Goal: Task Accomplishment & Management: Manage account settings

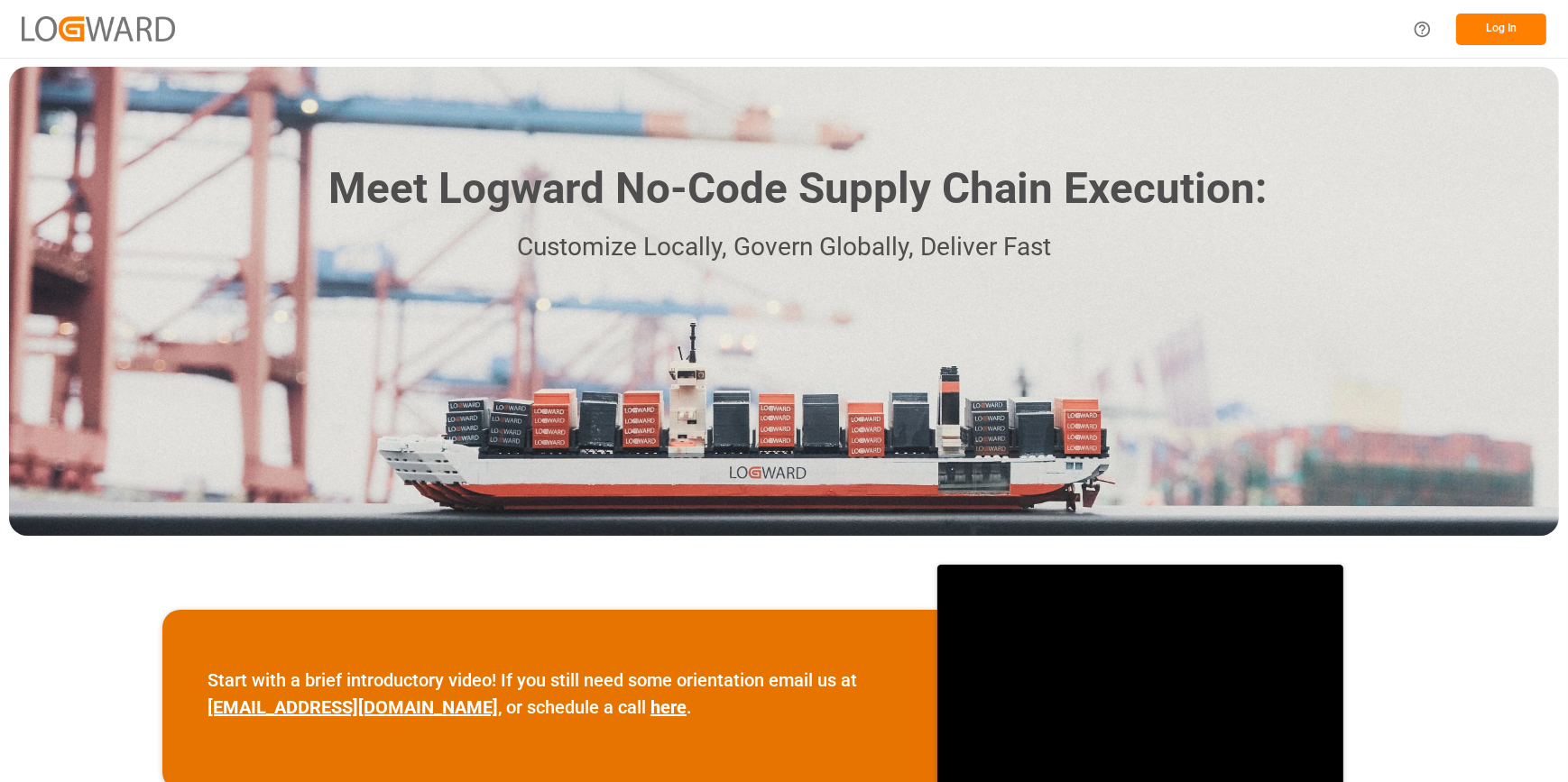
click at [1488, 25] on button "Log In" at bounding box center [1501, 29] width 90 height 32
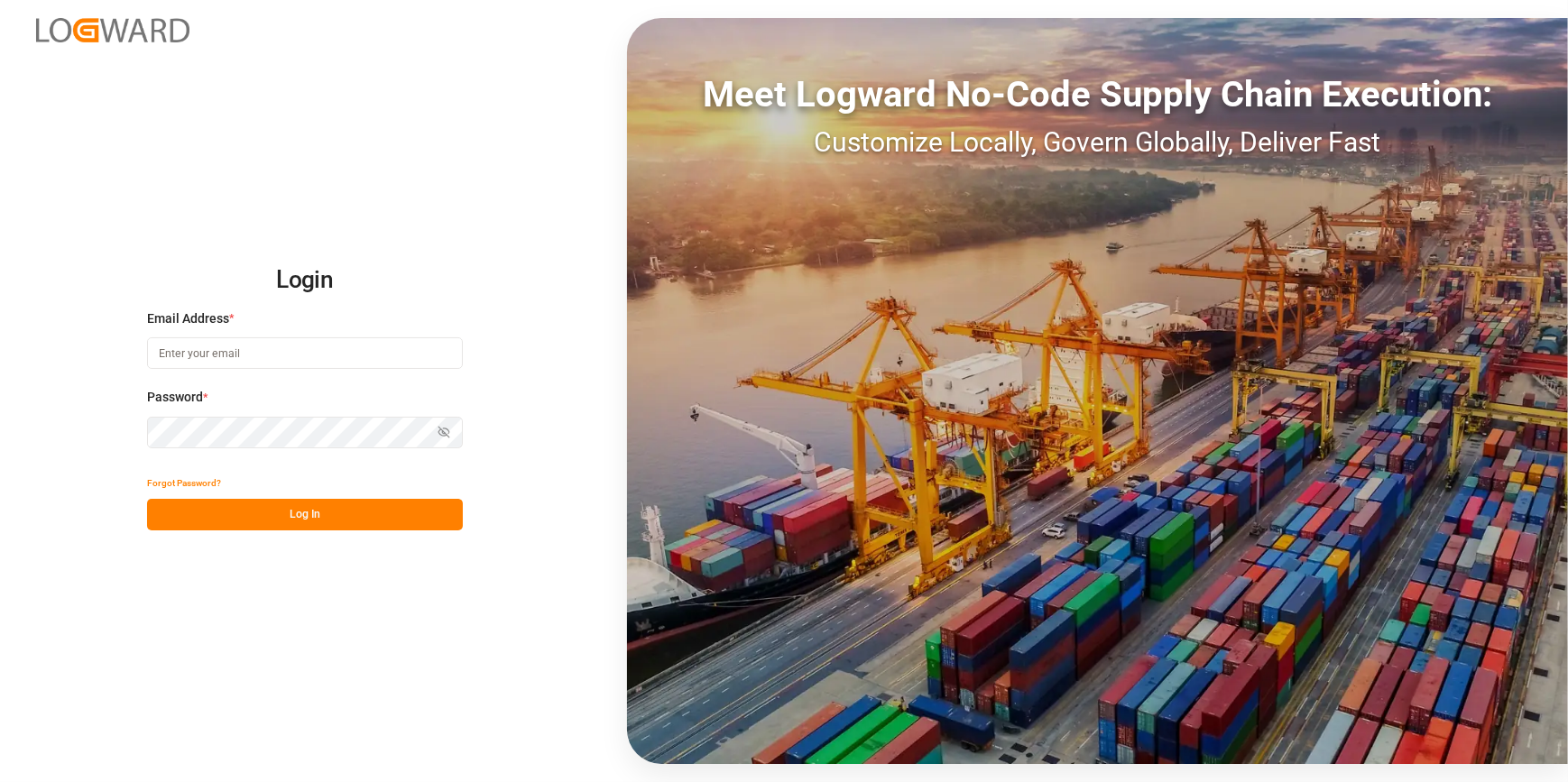
type input "catherine.heng@jamindustries.com"
click at [222, 525] on button "Log In" at bounding box center [304, 514] width 316 height 32
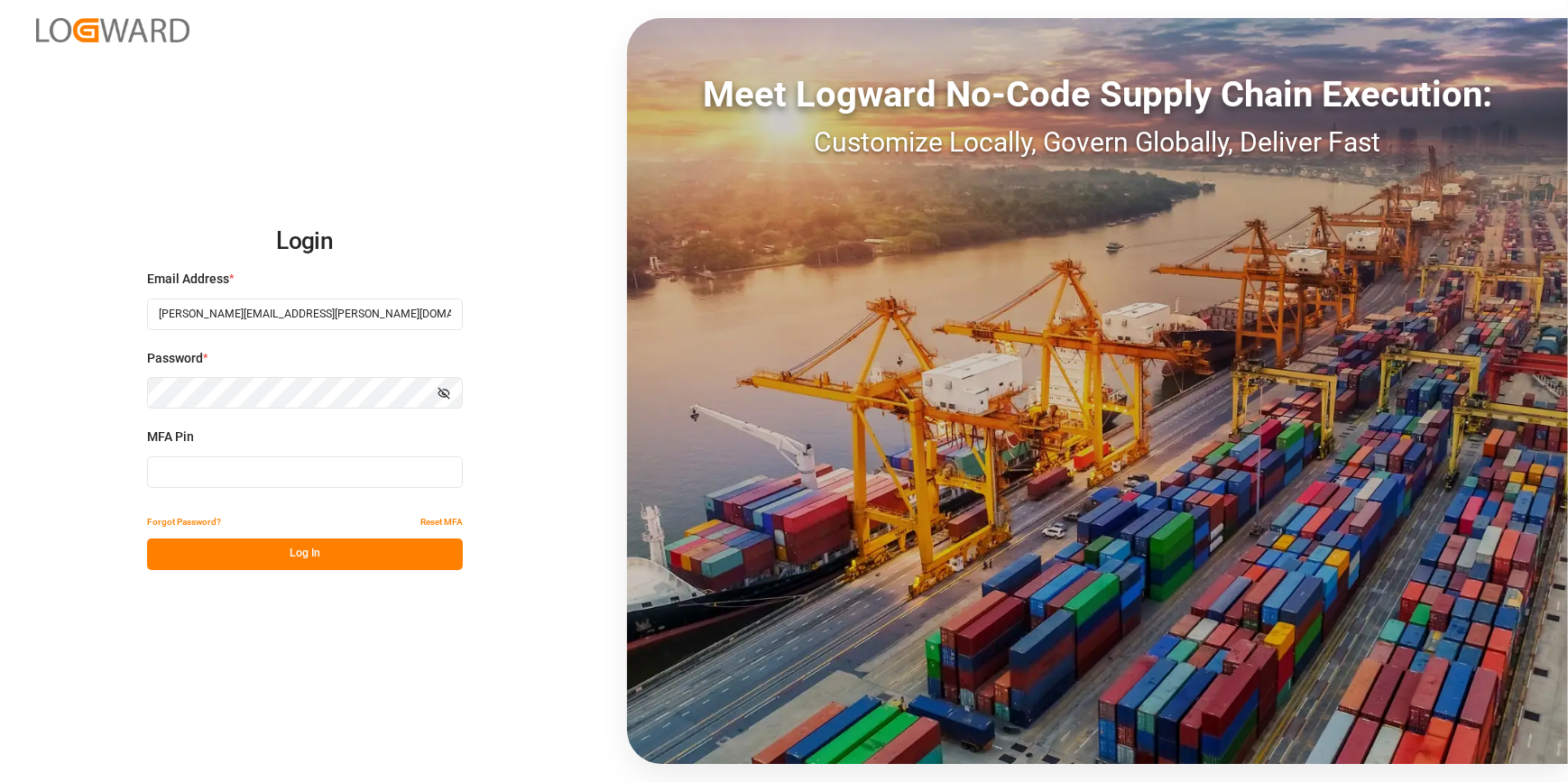
click at [180, 461] on input at bounding box center [304, 472] width 316 height 32
type input "056783"
click at [222, 547] on button "Log In" at bounding box center [304, 554] width 316 height 32
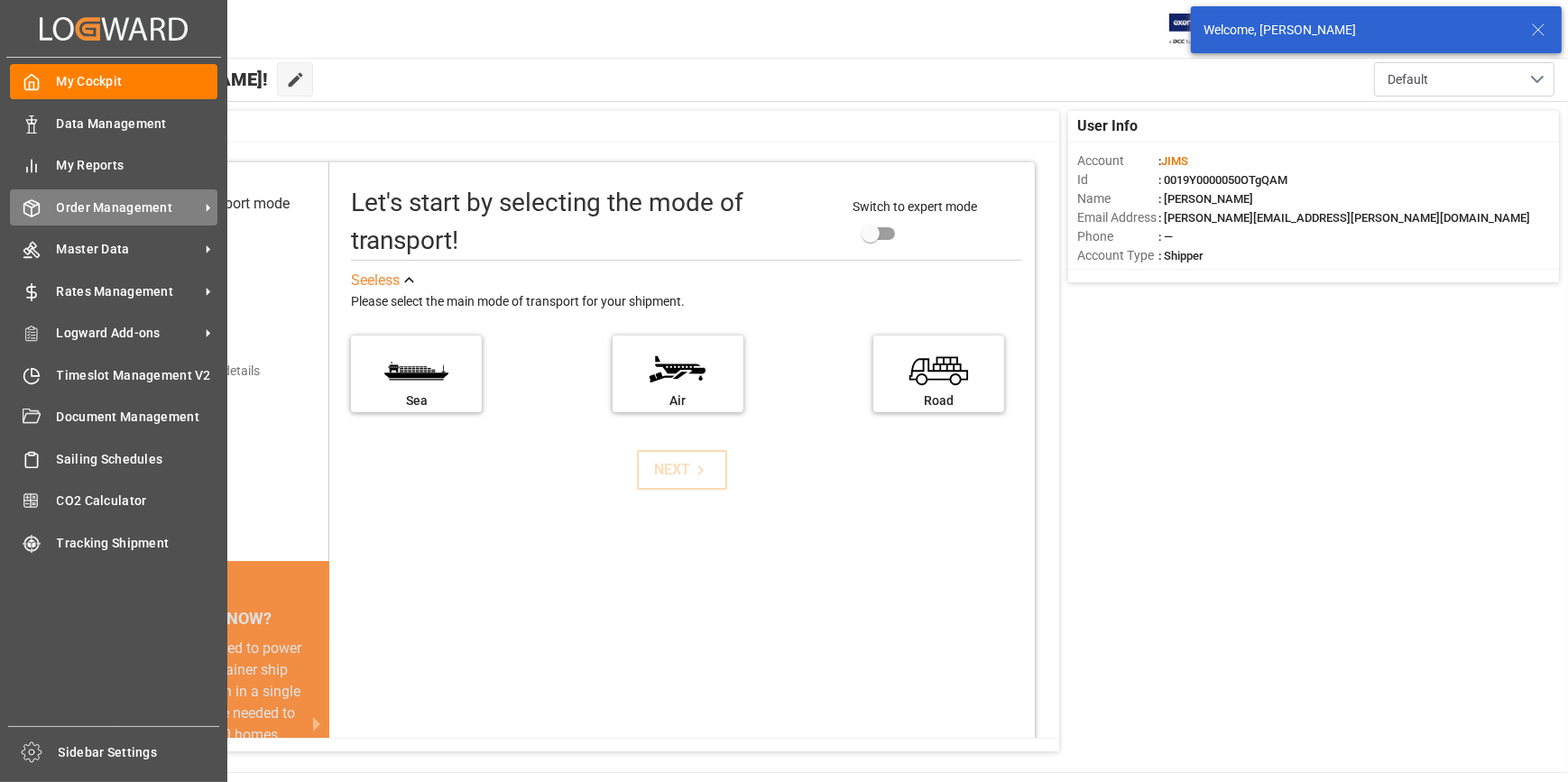
click at [117, 215] on span "Order Management" at bounding box center [127, 208] width 142 height 19
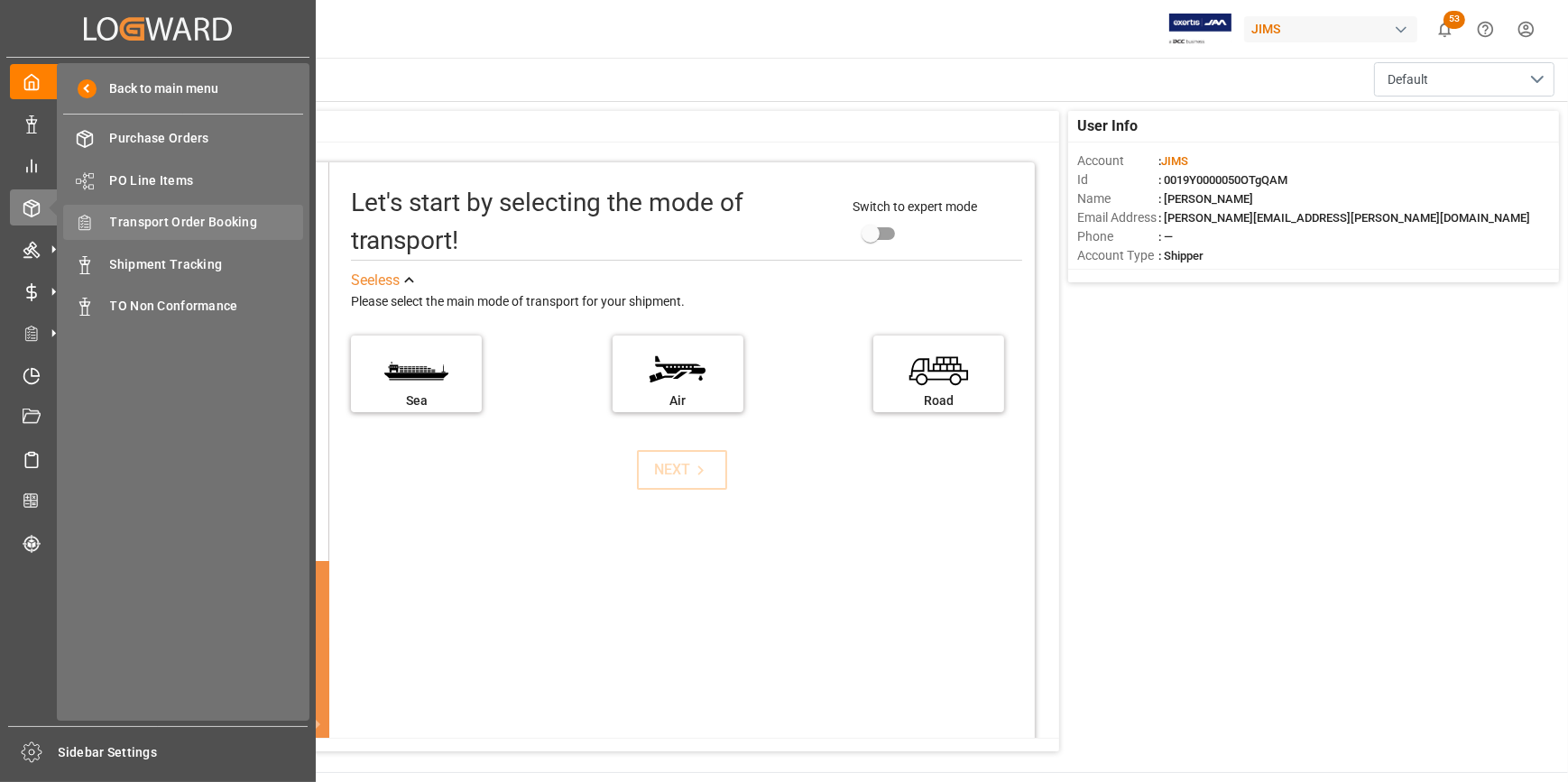
click at [216, 215] on span "Transport Order Booking" at bounding box center [207, 222] width 194 height 19
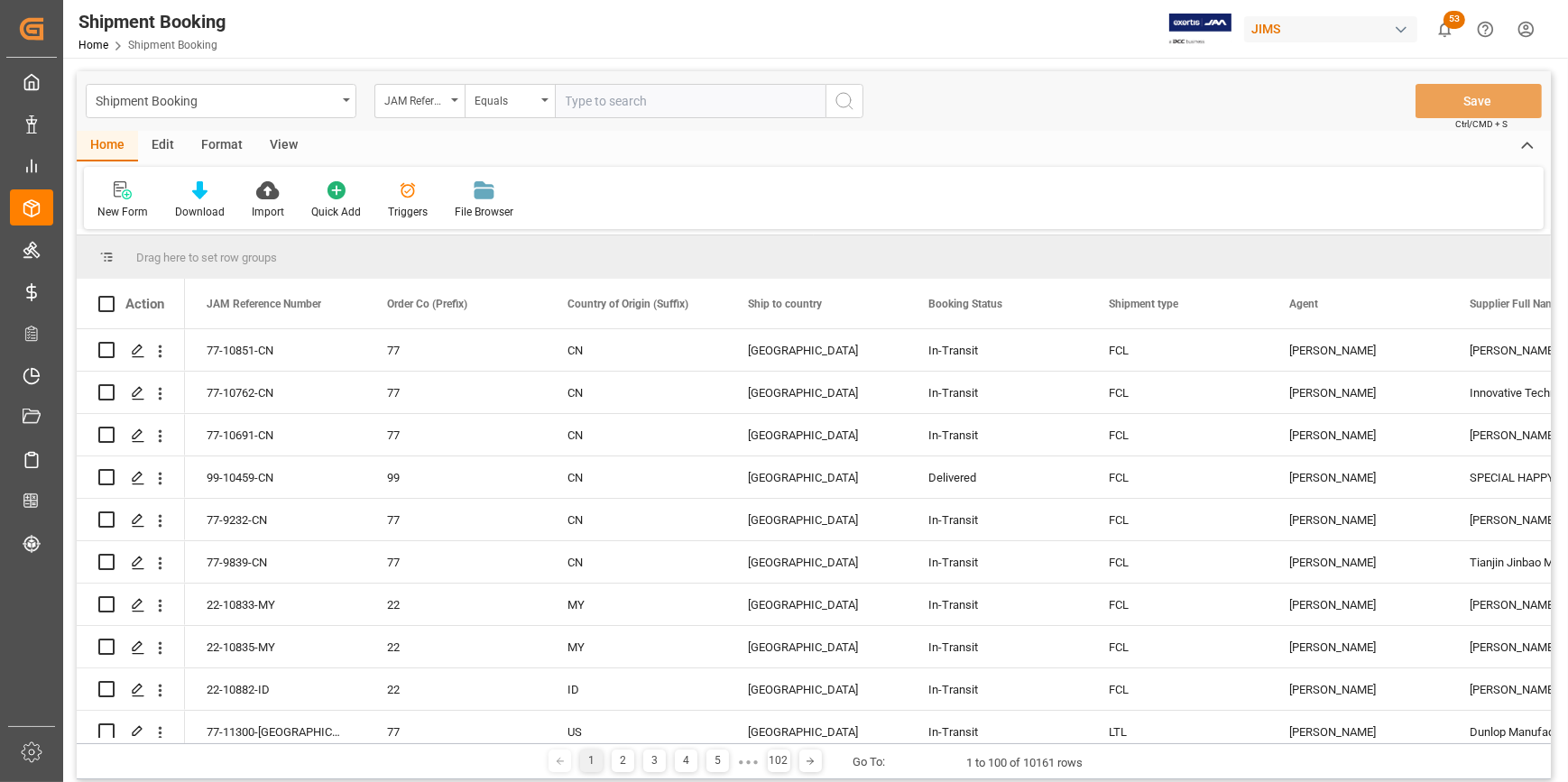
click at [609, 107] on input "text" at bounding box center [690, 101] width 270 height 34
type input "22-11351-gb"
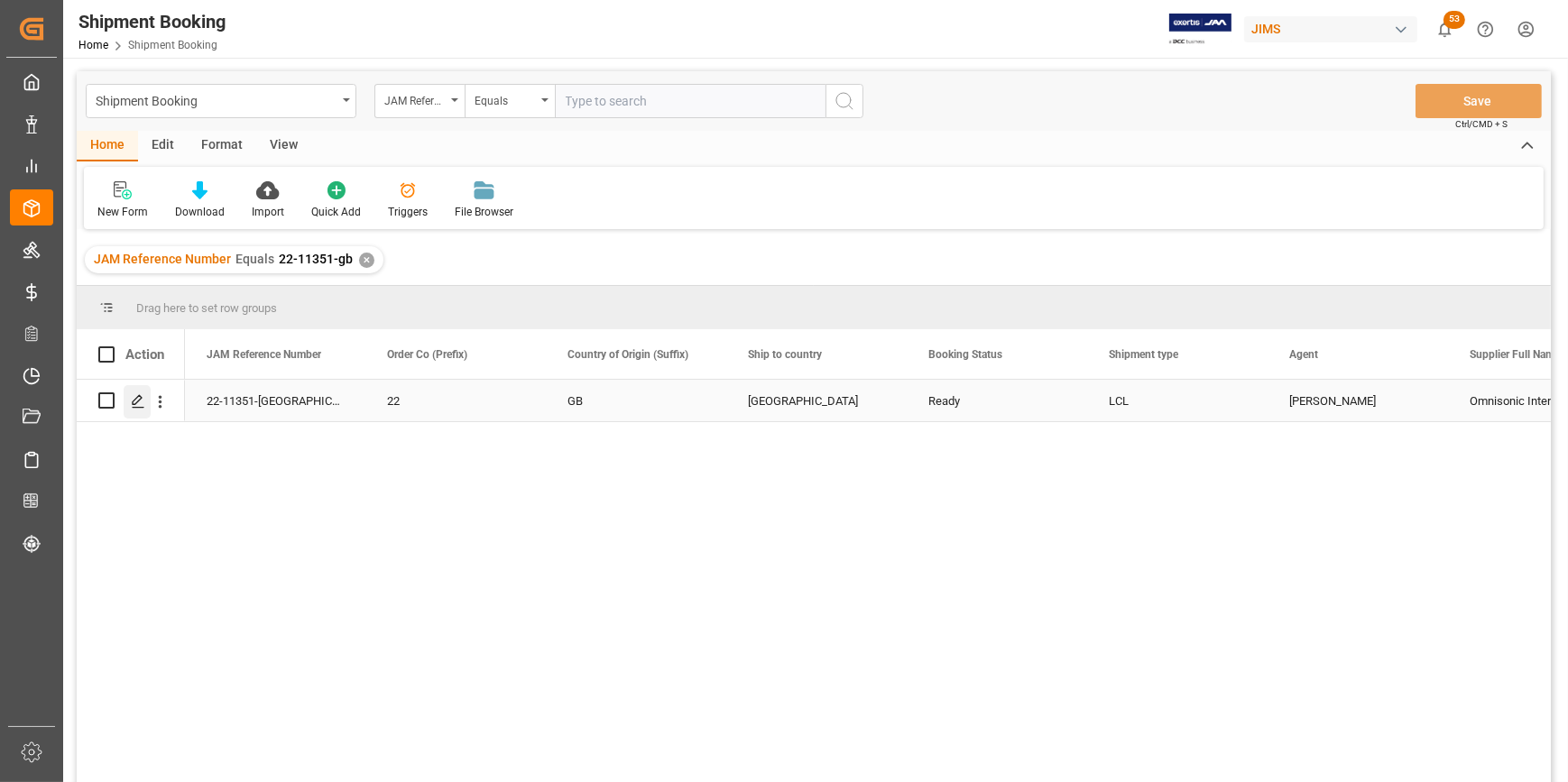
click at [136, 411] on div "Press SPACE to select this row." at bounding box center [137, 401] width 27 height 33
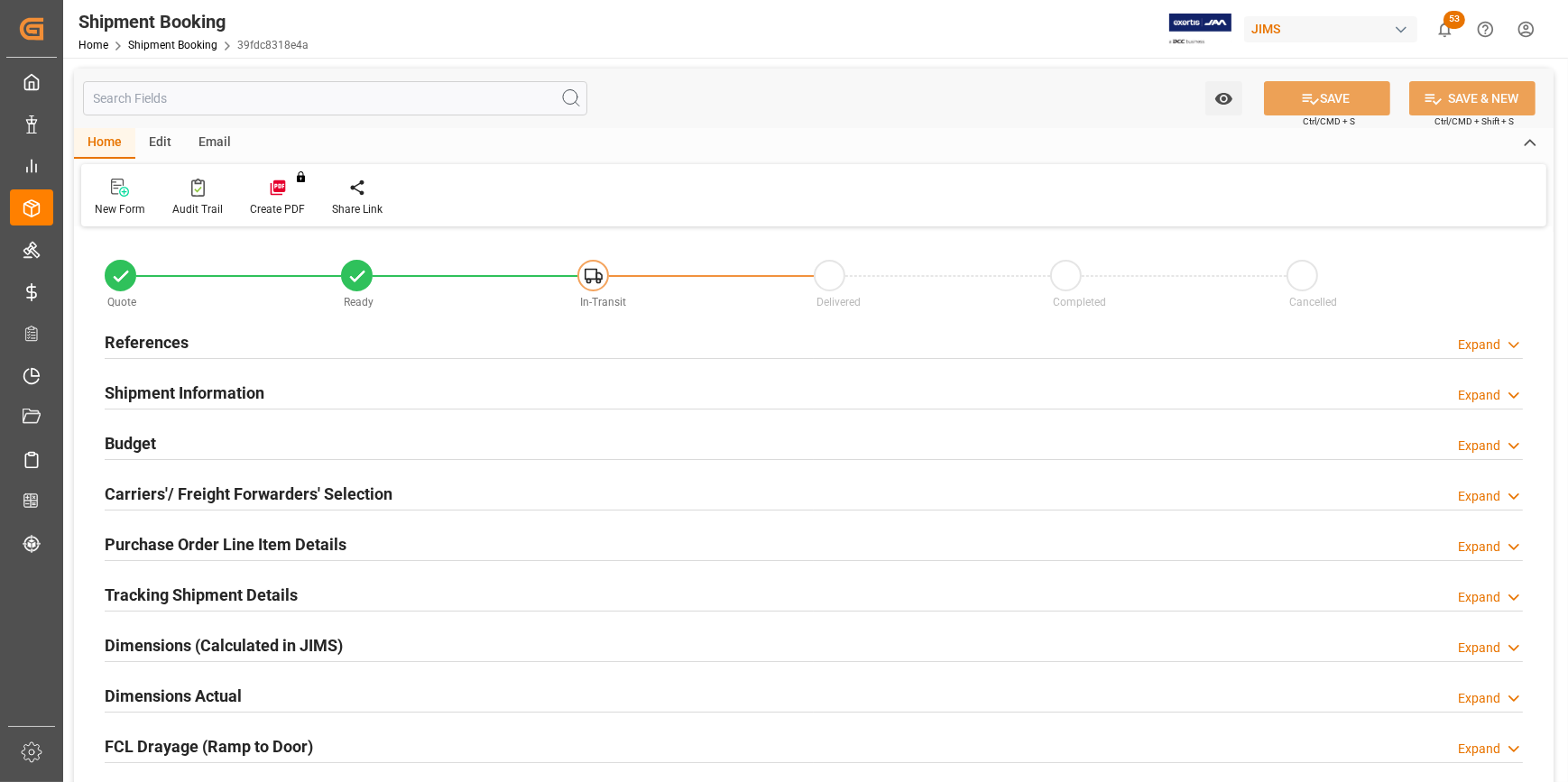
type input "0"
type input "01-10-2025"
click at [130, 340] on h2 "References" at bounding box center [146, 342] width 84 height 24
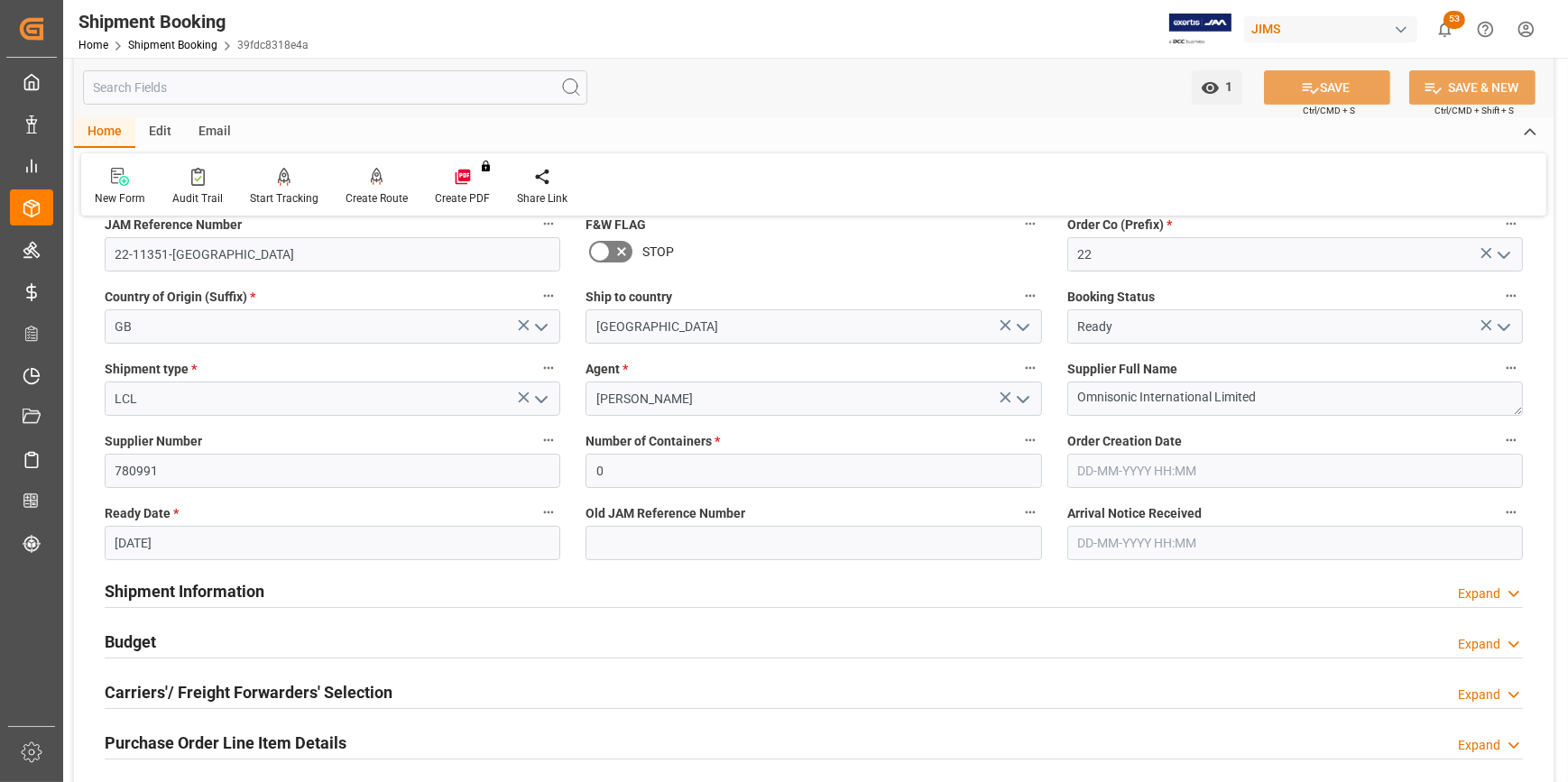
scroll to position [163, 0]
click at [151, 586] on h2 "Shipment Information" at bounding box center [184, 591] width 159 height 24
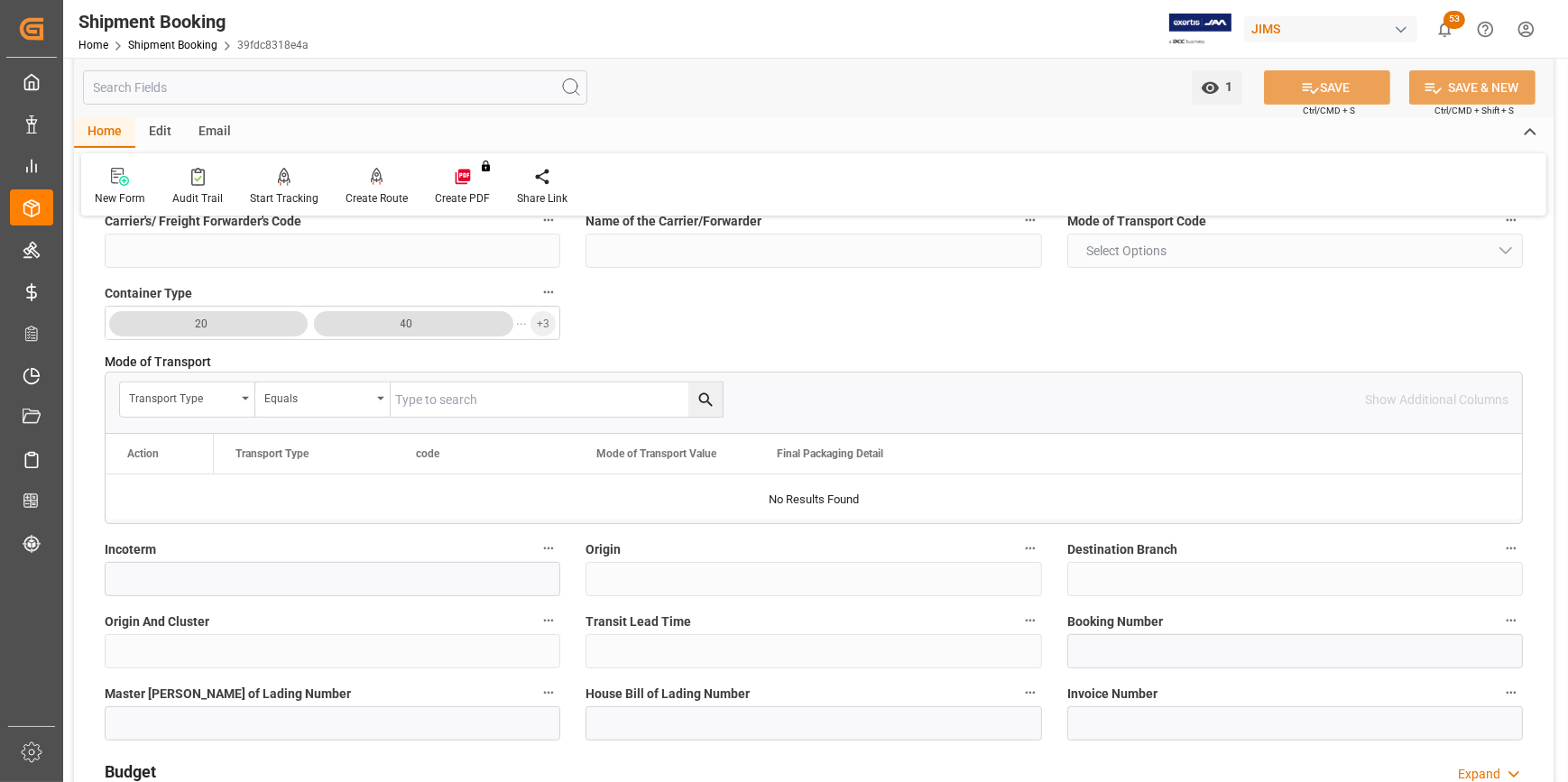
scroll to position [820, 0]
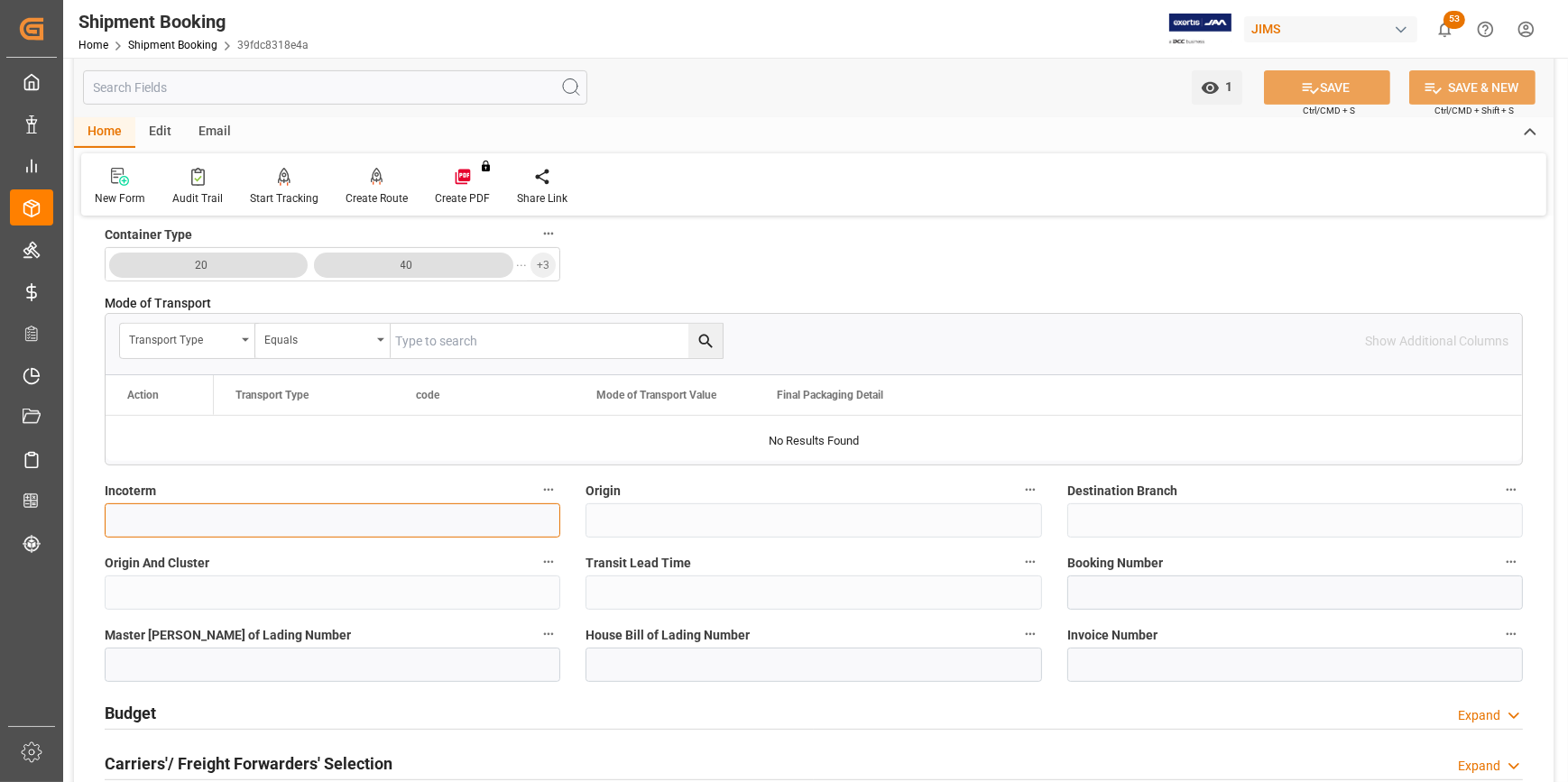
click at [135, 531] on input at bounding box center [332, 520] width 455 height 34
paste input "EXW [GEOGRAPHIC_DATA], [GEOGRAPHIC_DATA]"
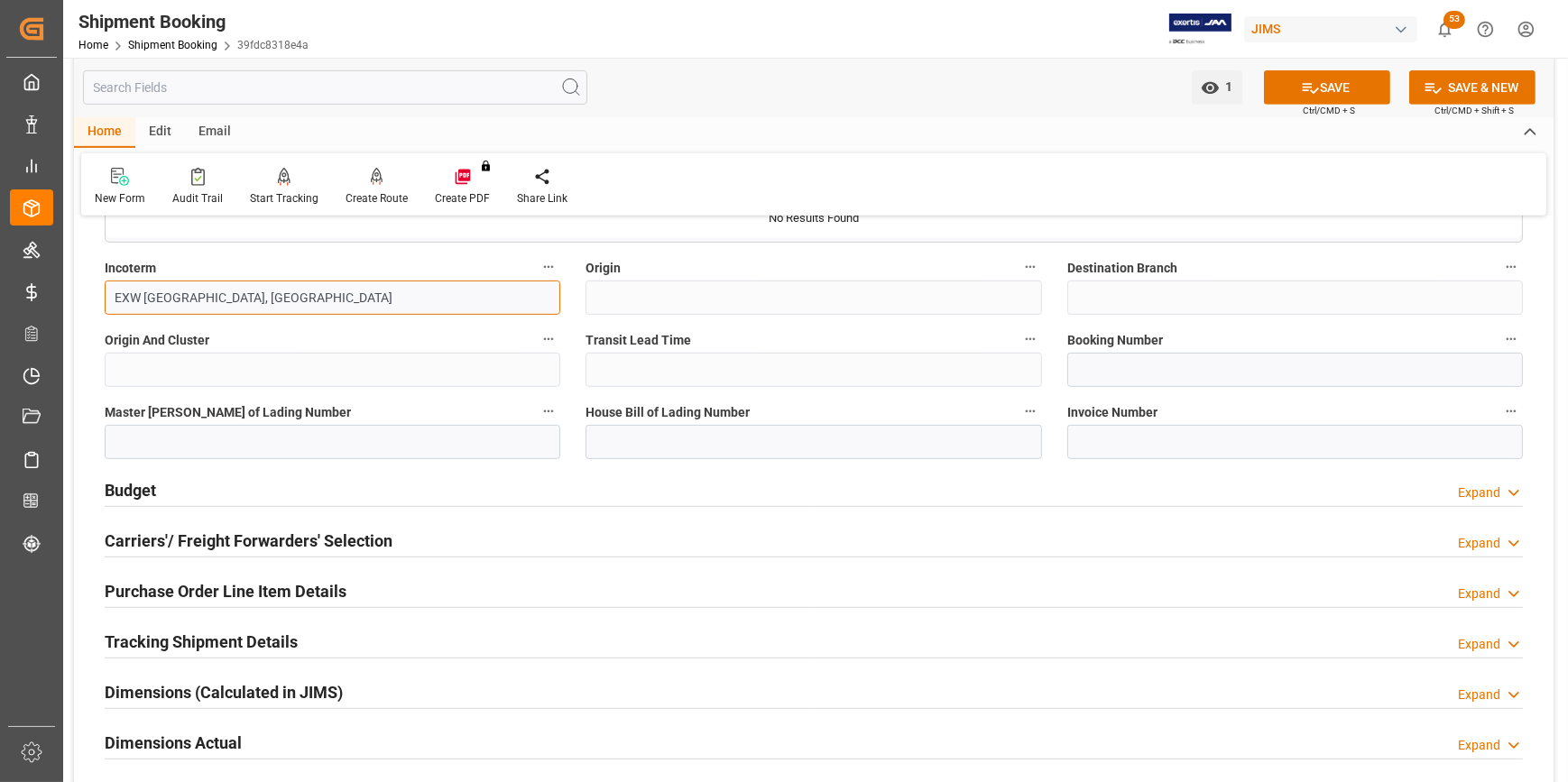
scroll to position [1066, 0]
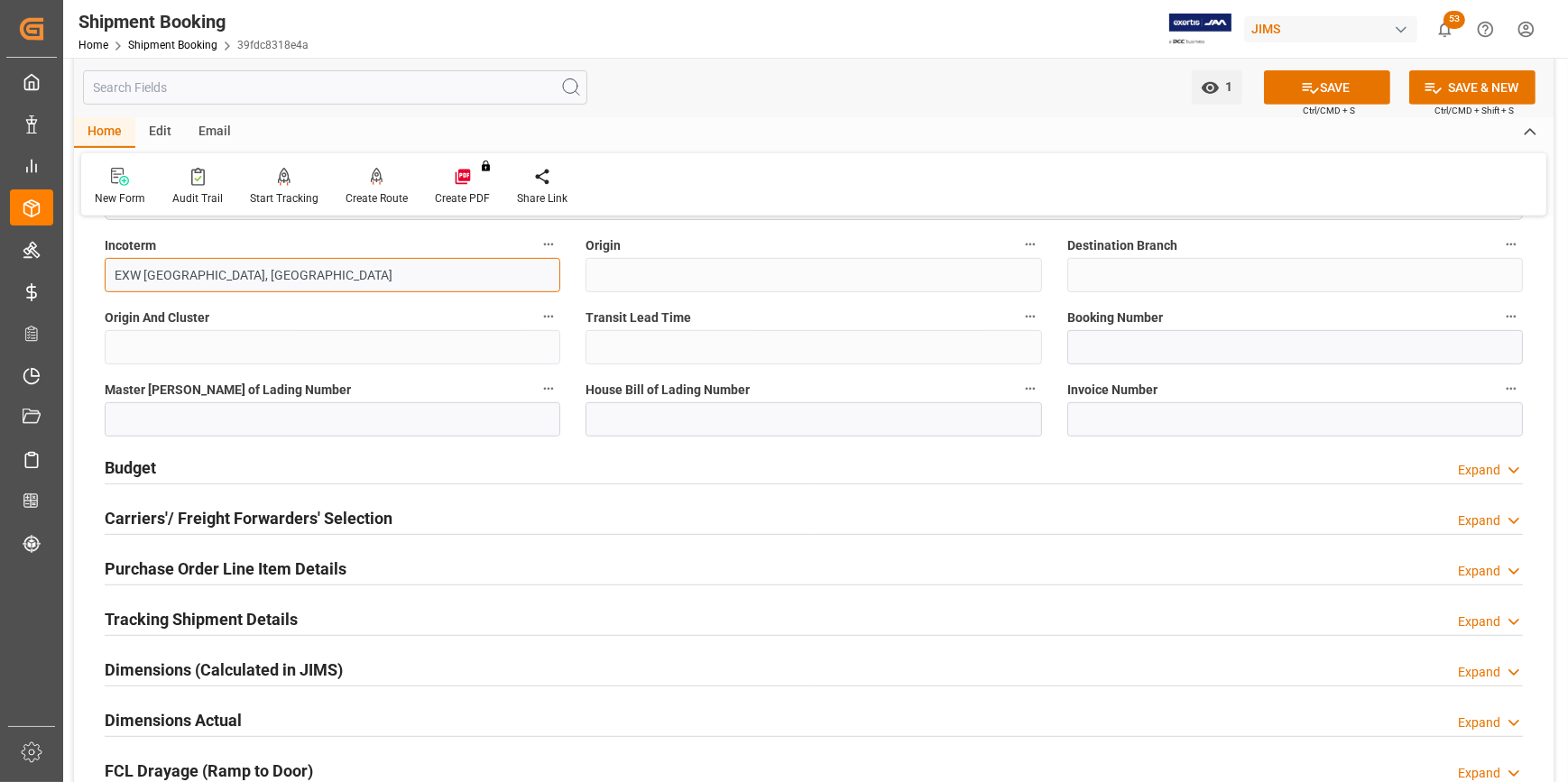
type input "EXW [GEOGRAPHIC_DATA], [GEOGRAPHIC_DATA]"
click at [145, 471] on h2 "Budget" at bounding box center [130, 467] width 52 height 24
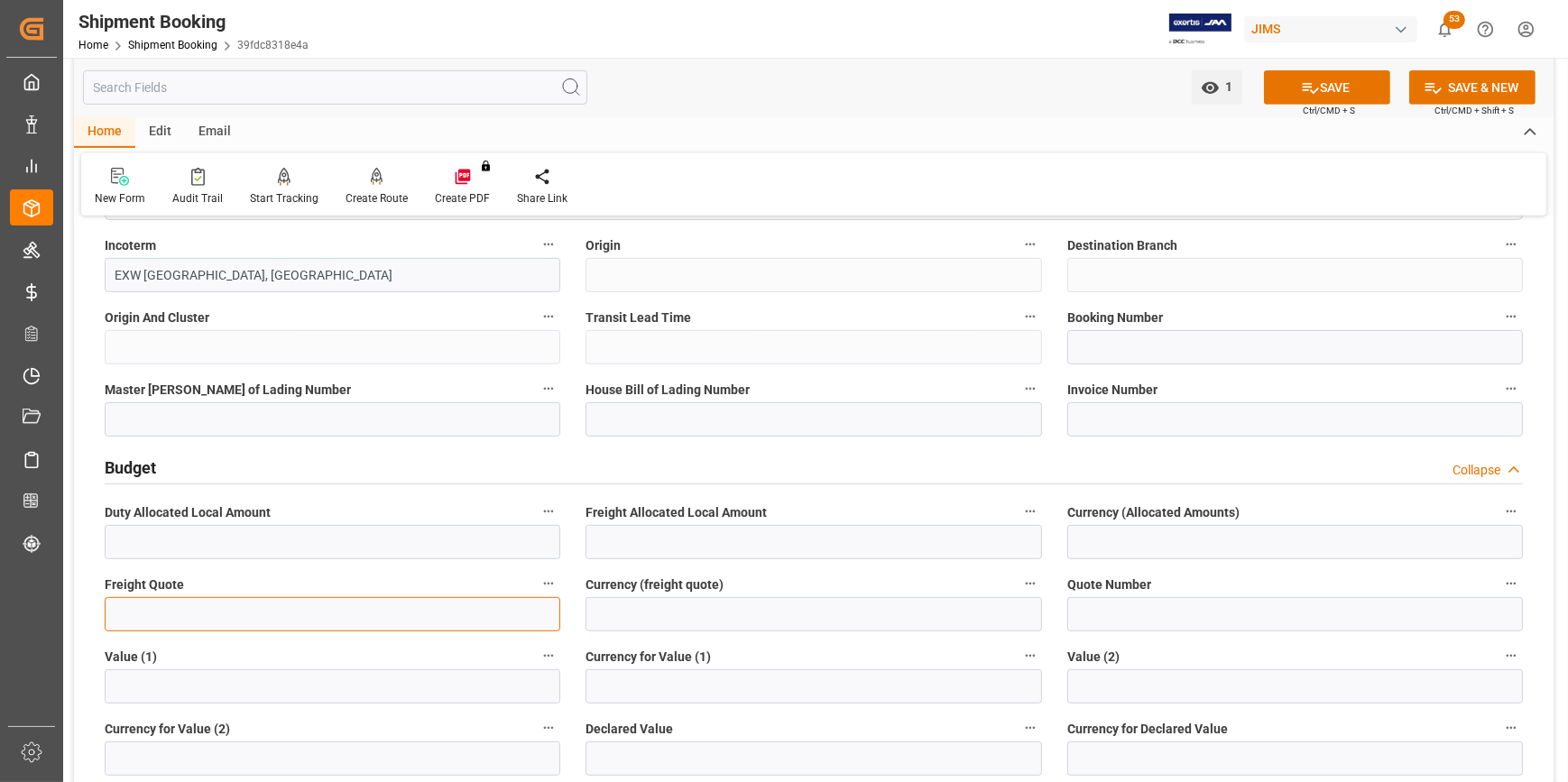
click at [133, 614] on input "text" at bounding box center [332, 614] width 455 height 34
type input "2600"
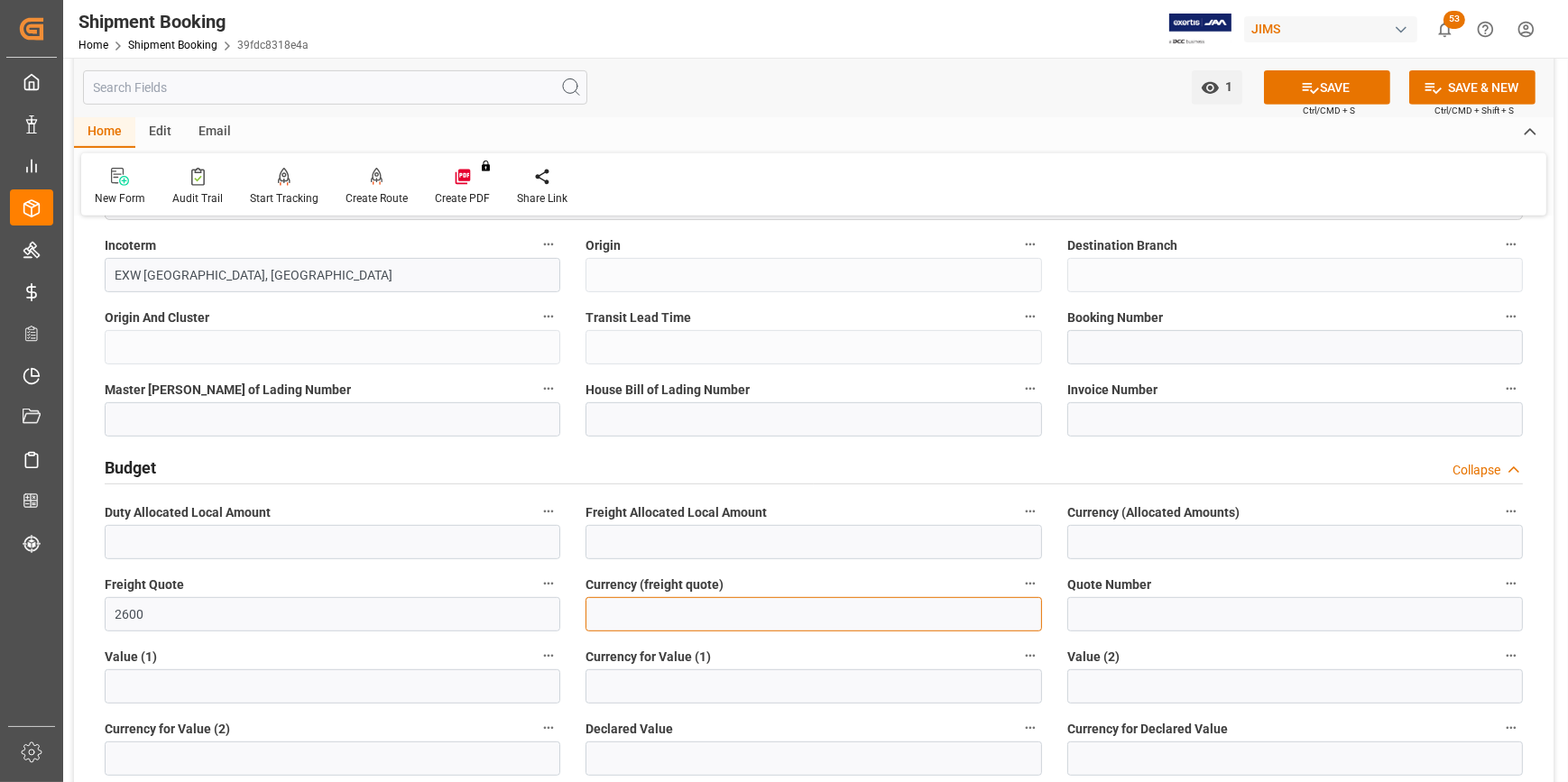
click at [641, 612] on input at bounding box center [812, 614] width 455 height 34
type input "USD"
drag, startPoint x: 1330, startPoint y: 91, endPoint x: 1299, endPoint y: 115, distance: 39.2
click at [1329, 90] on button "SAVE" at bounding box center [1327, 88] width 126 height 34
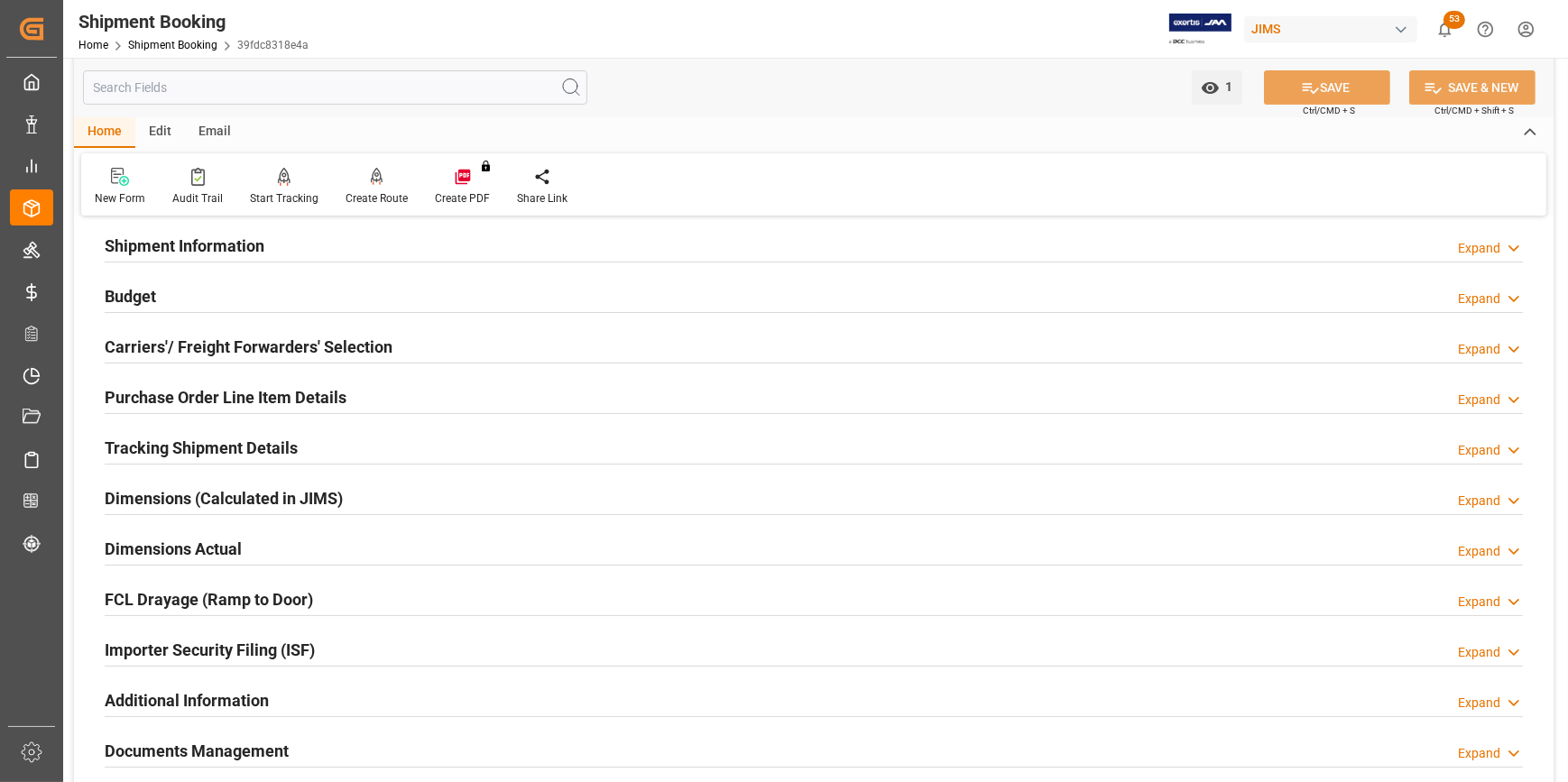
scroll to position [140, 0]
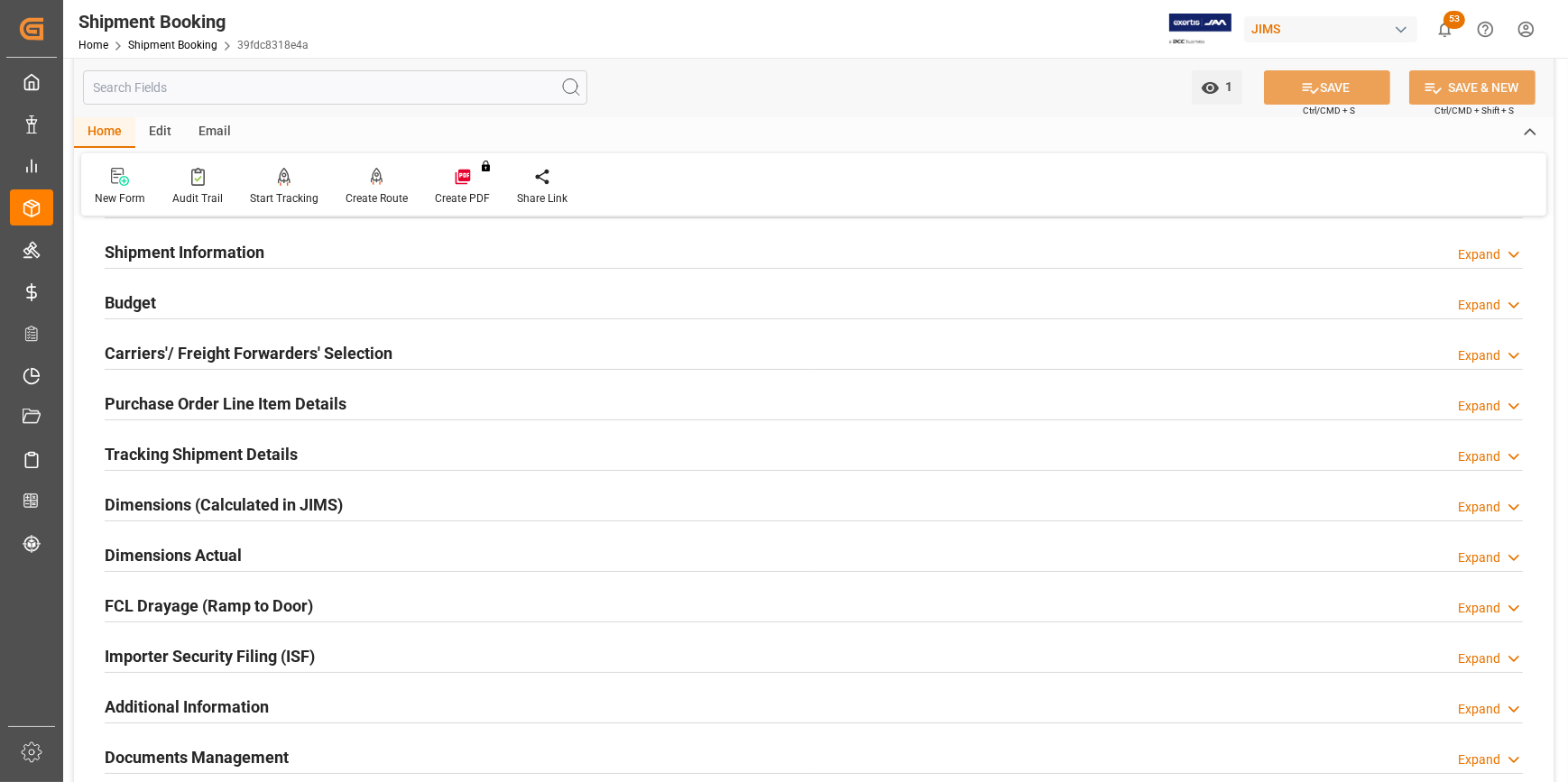
click at [161, 347] on h2 "Carriers'/ Freight Forwarders' Selection" at bounding box center [248, 353] width 287 height 24
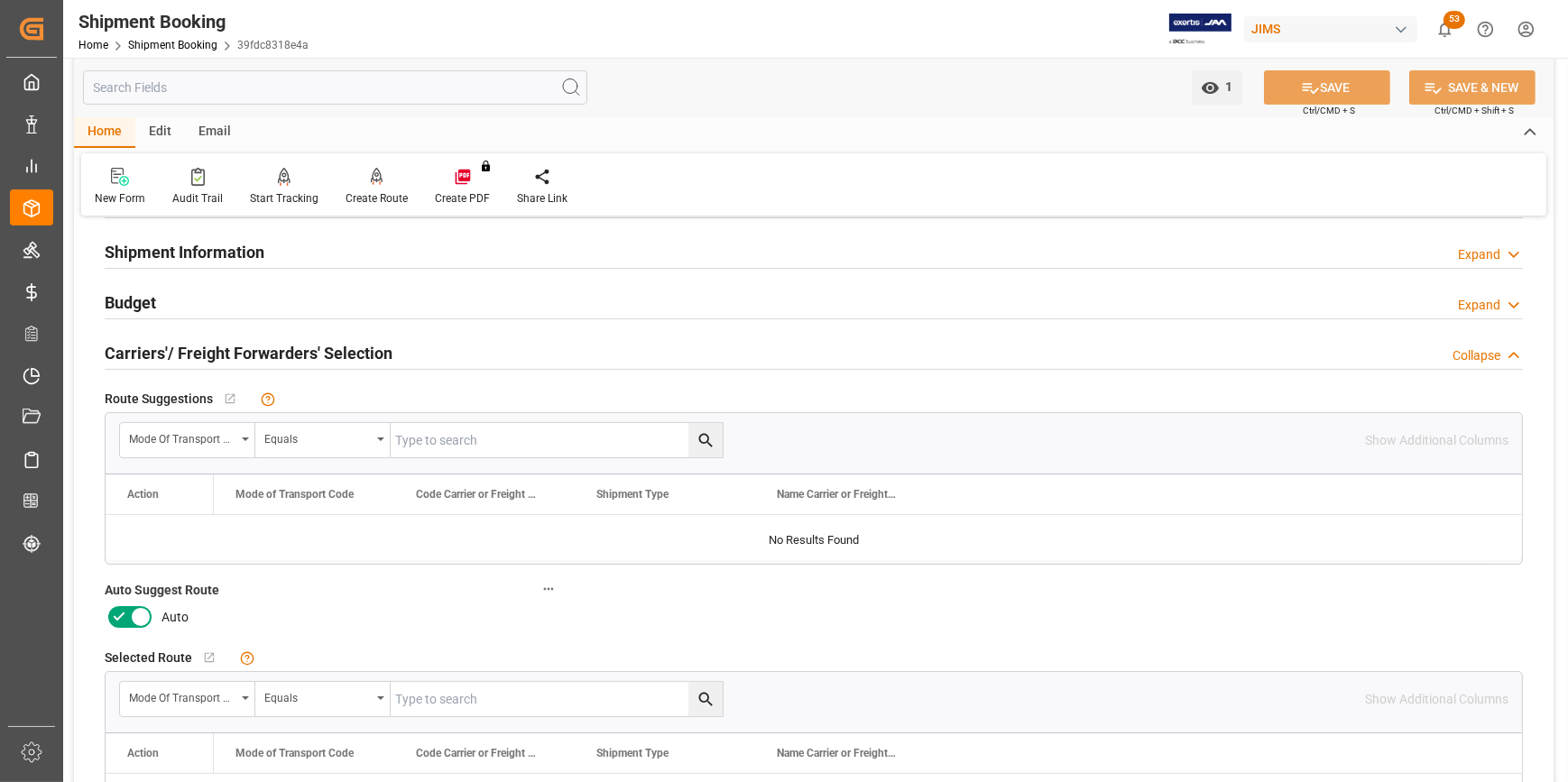
click at [135, 621] on icon at bounding box center [140, 616] width 22 height 22
click at [0, 0] on input "checkbox" at bounding box center [0, 0] width 0 height 0
click at [1352, 95] on button "SAVE" at bounding box center [1327, 88] width 126 height 34
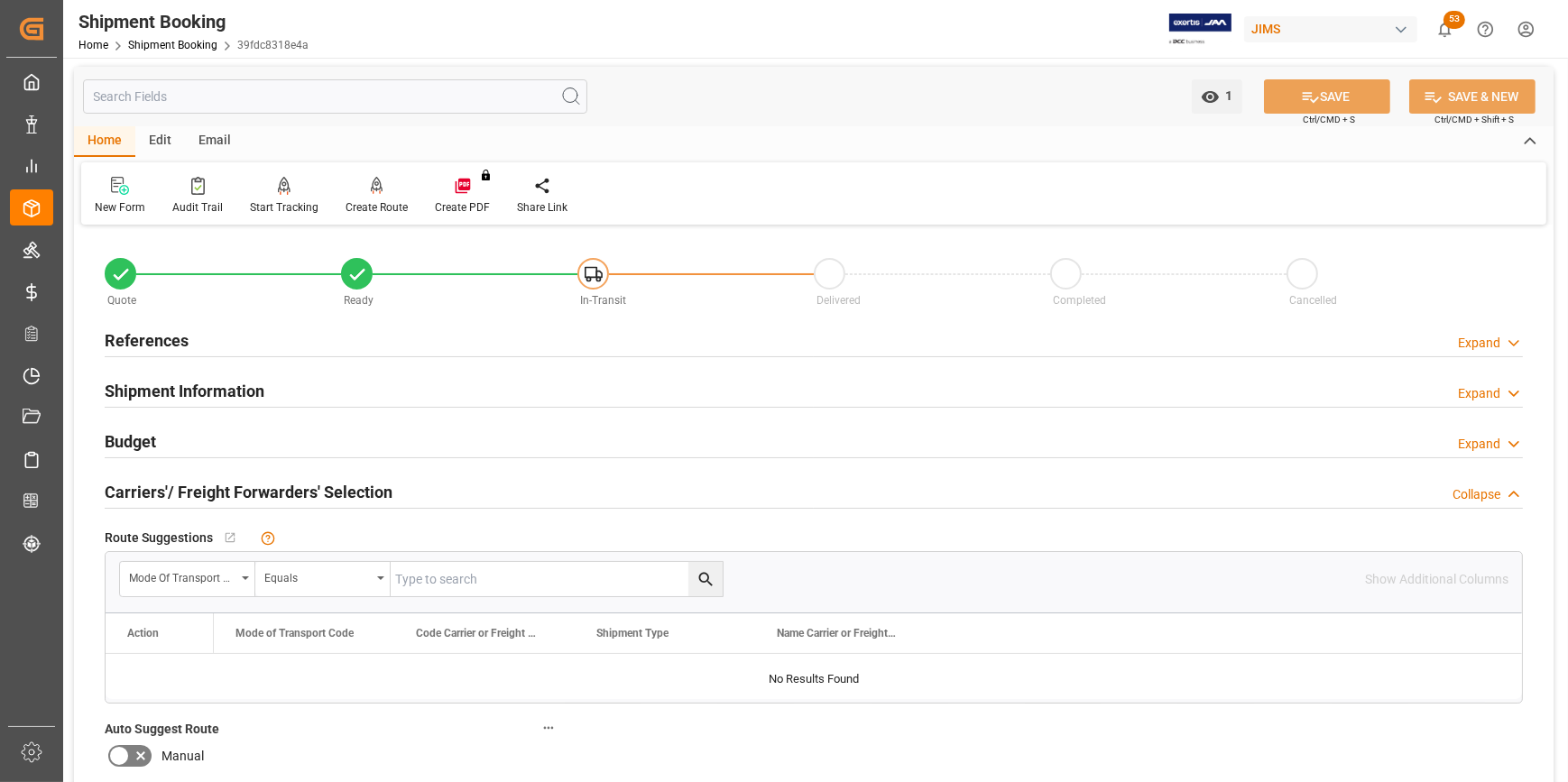
scroll to position [0, 0]
click at [371, 198] on div "Create Route" at bounding box center [376, 198] width 90 height 40
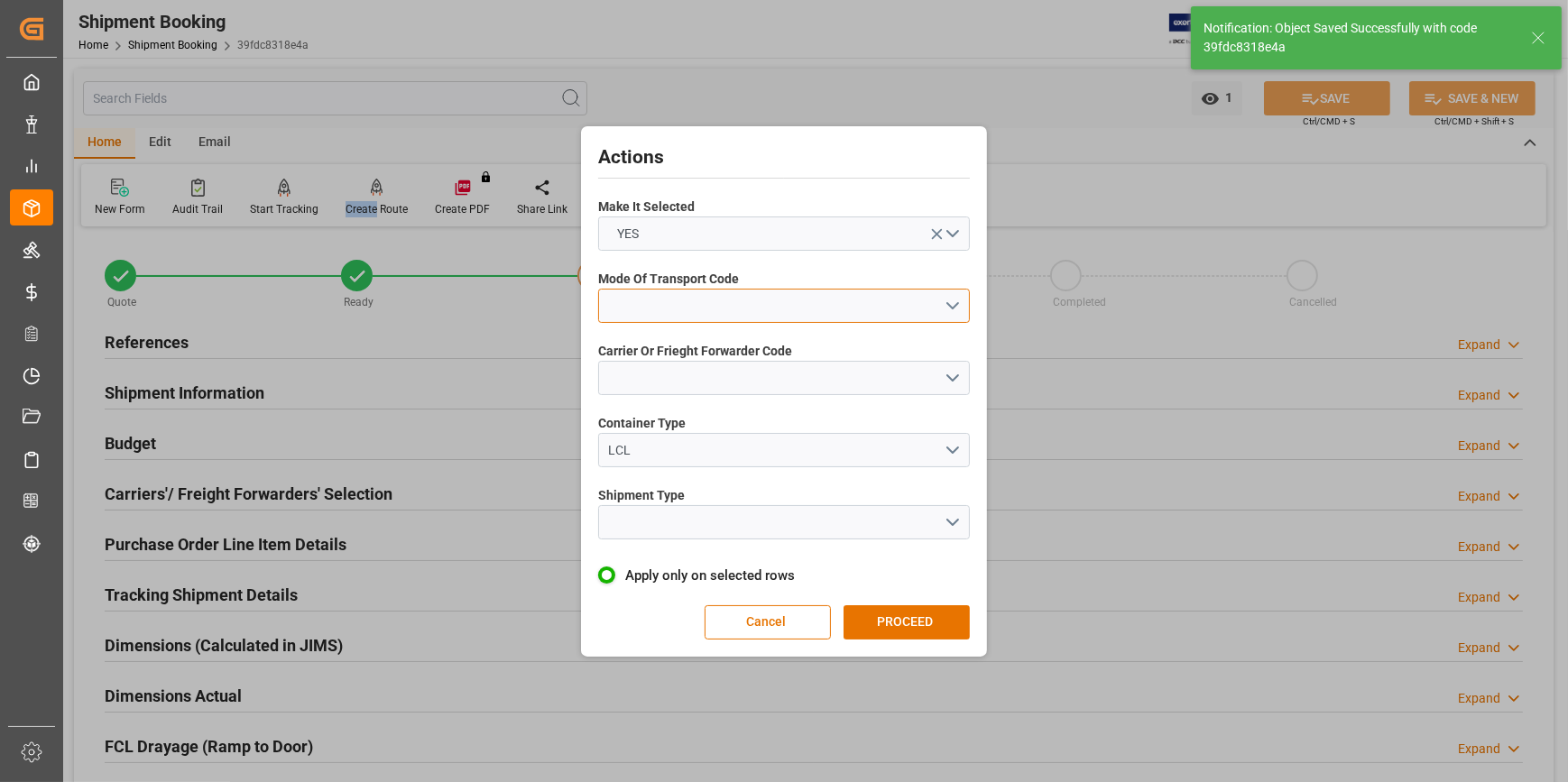
click at [644, 306] on button "open menu" at bounding box center [784, 305] width 371 height 34
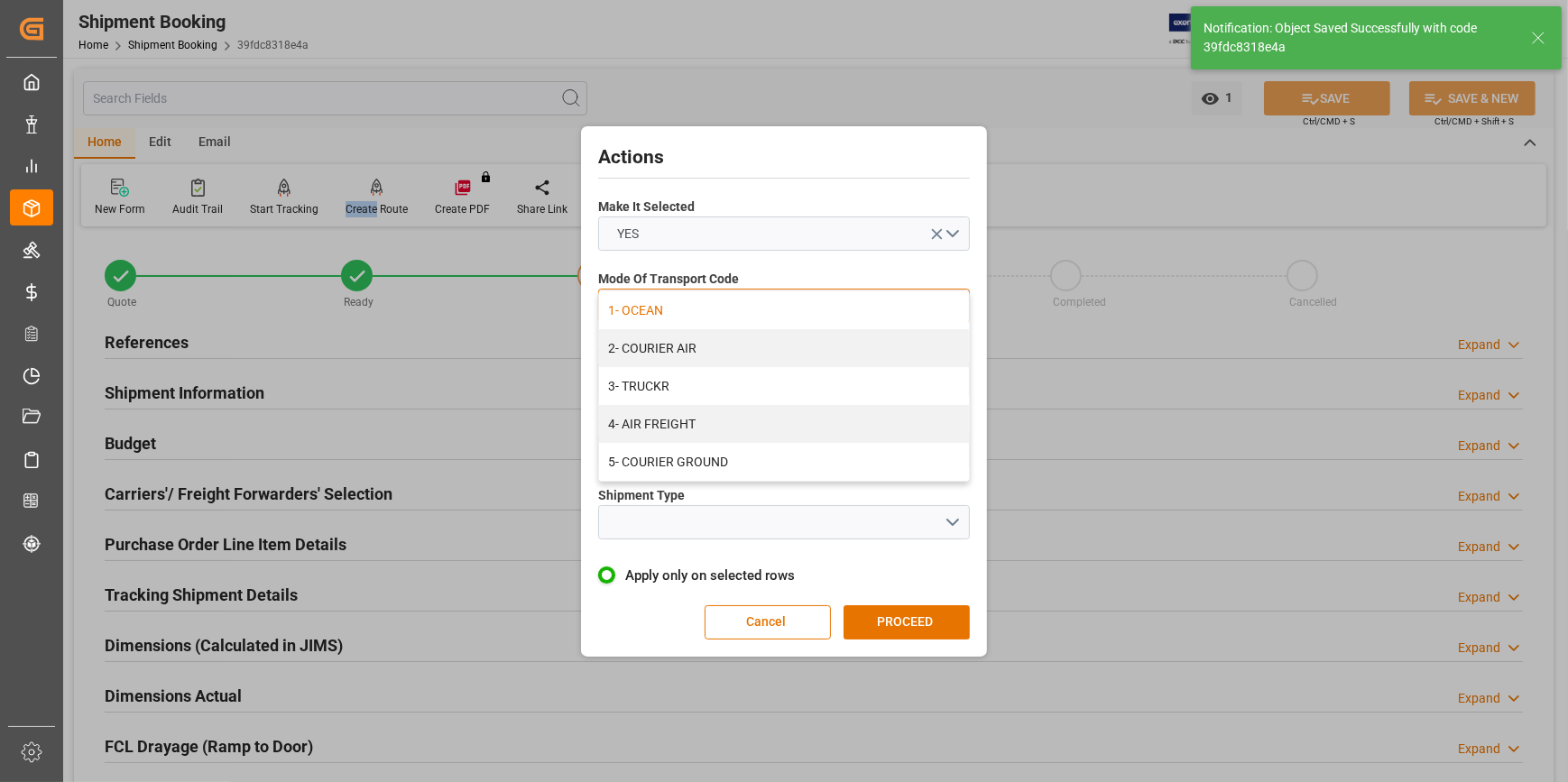
click at [647, 312] on div "1- OCEAN" at bounding box center [784, 310] width 369 height 38
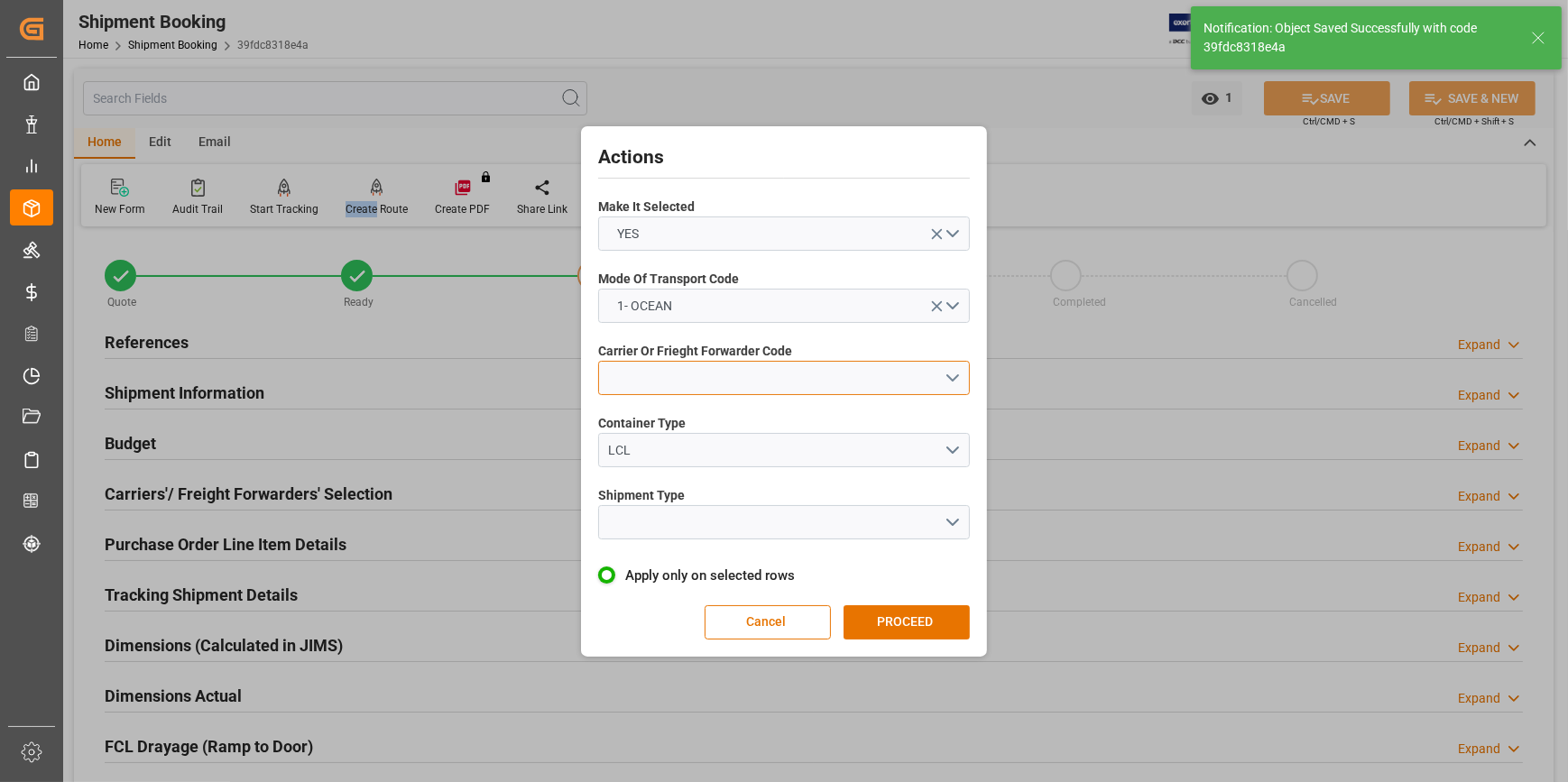
click at [629, 383] on button "open menu" at bounding box center [784, 378] width 371 height 34
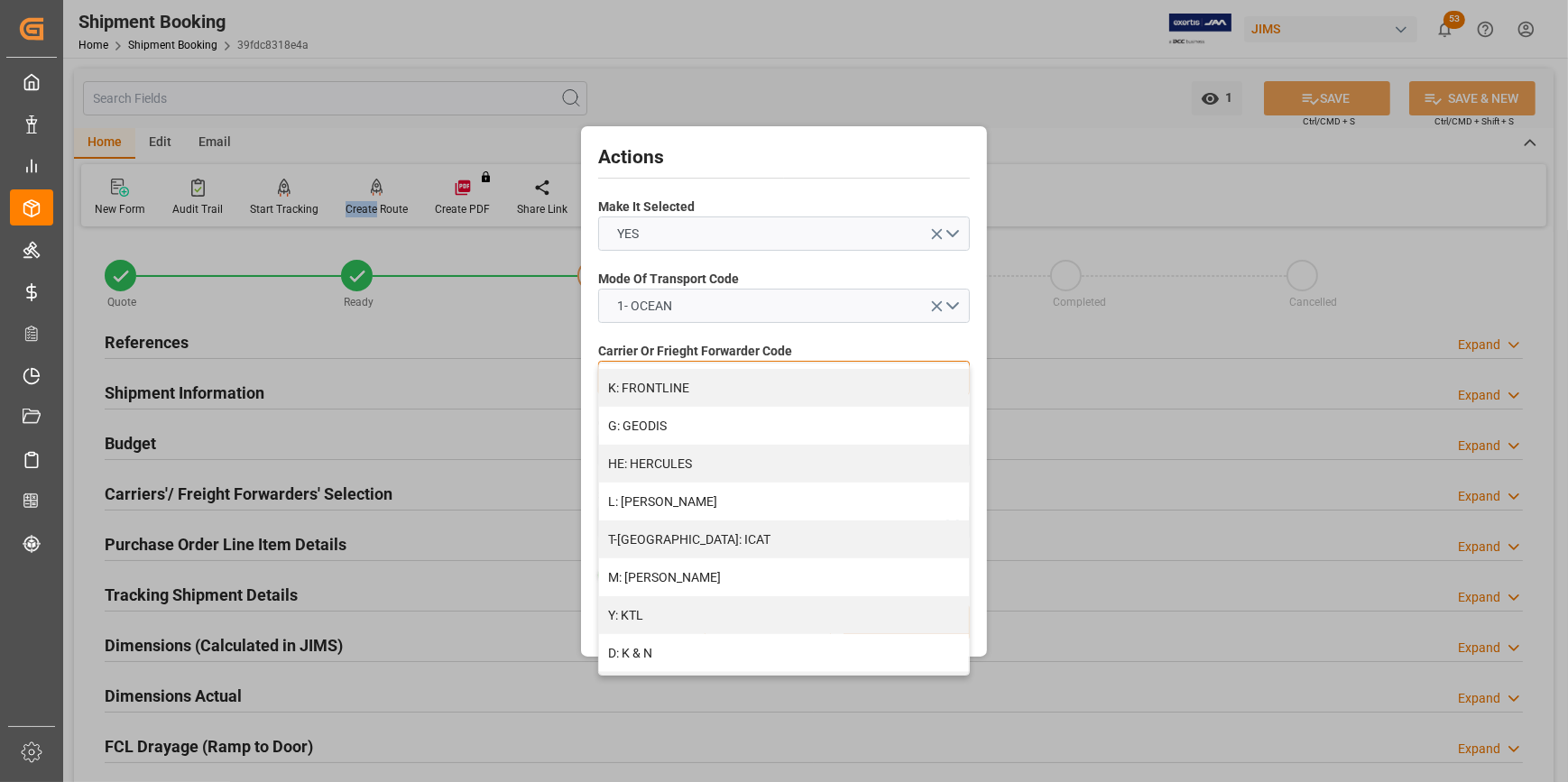
scroll to position [656, 0]
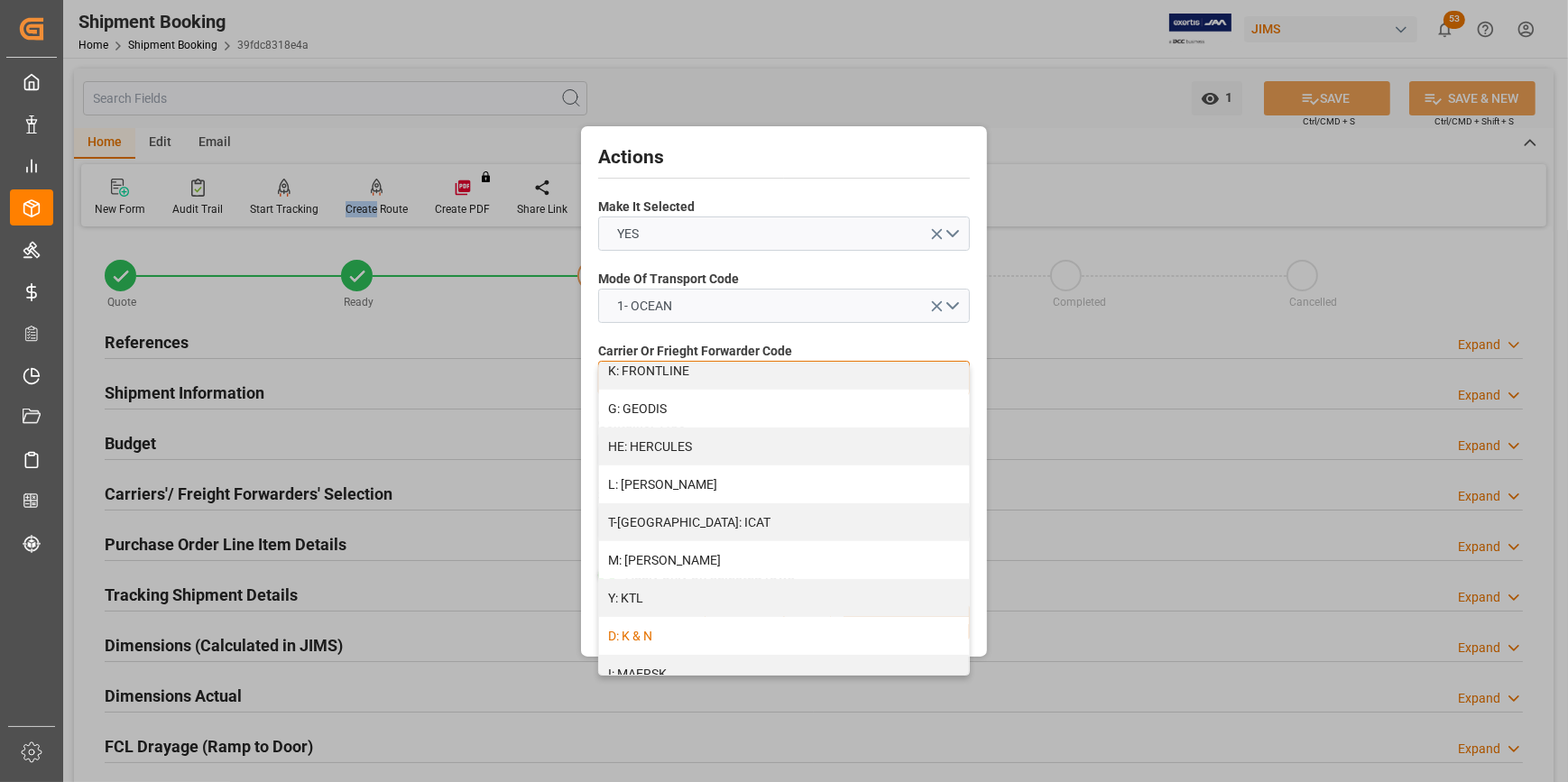
click at [673, 623] on div "D: K & N" at bounding box center [784, 636] width 369 height 38
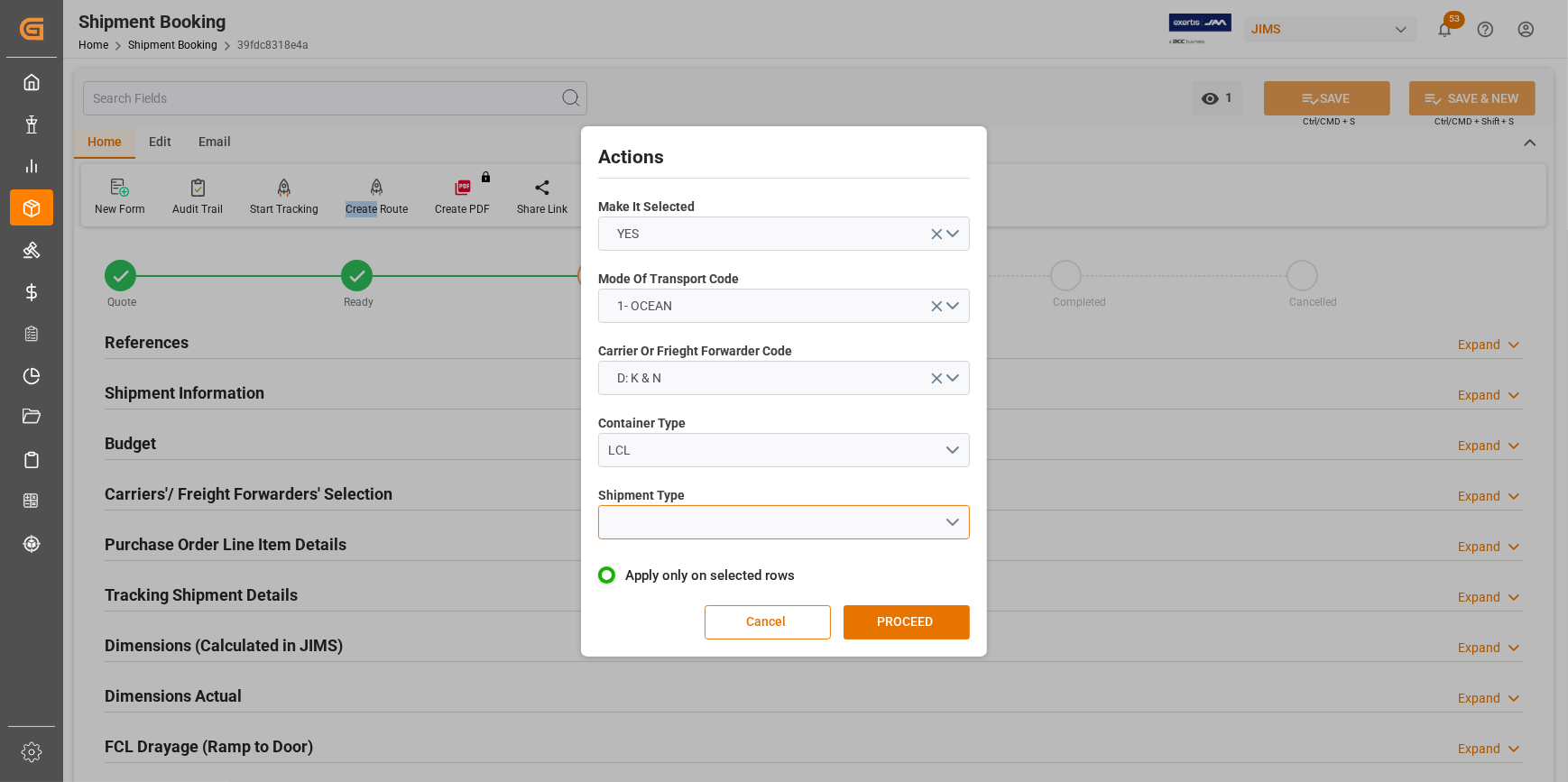
click at [650, 528] on button "open menu" at bounding box center [784, 522] width 371 height 34
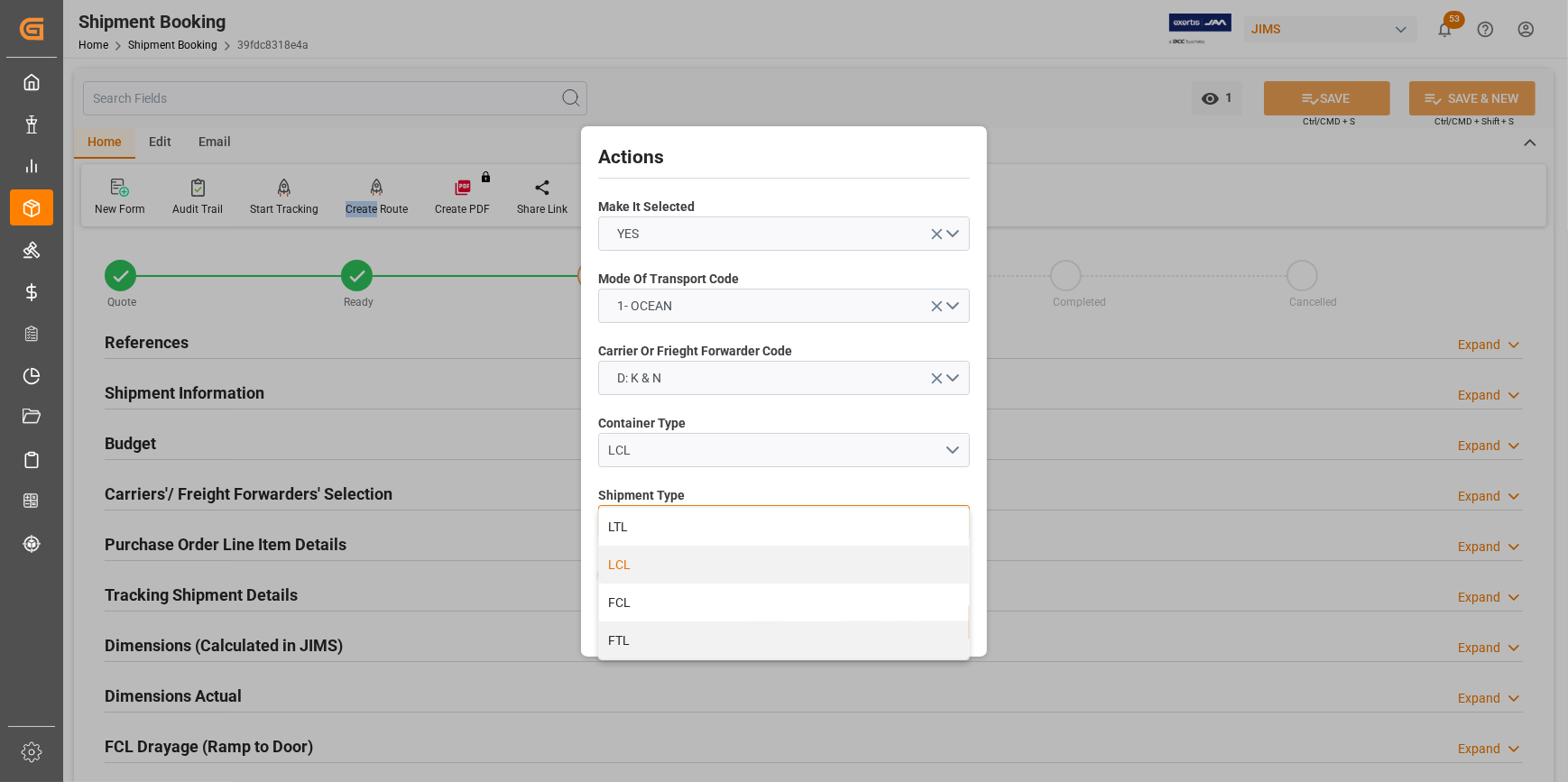
click at [645, 576] on div "LCL" at bounding box center [784, 564] width 369 height 38
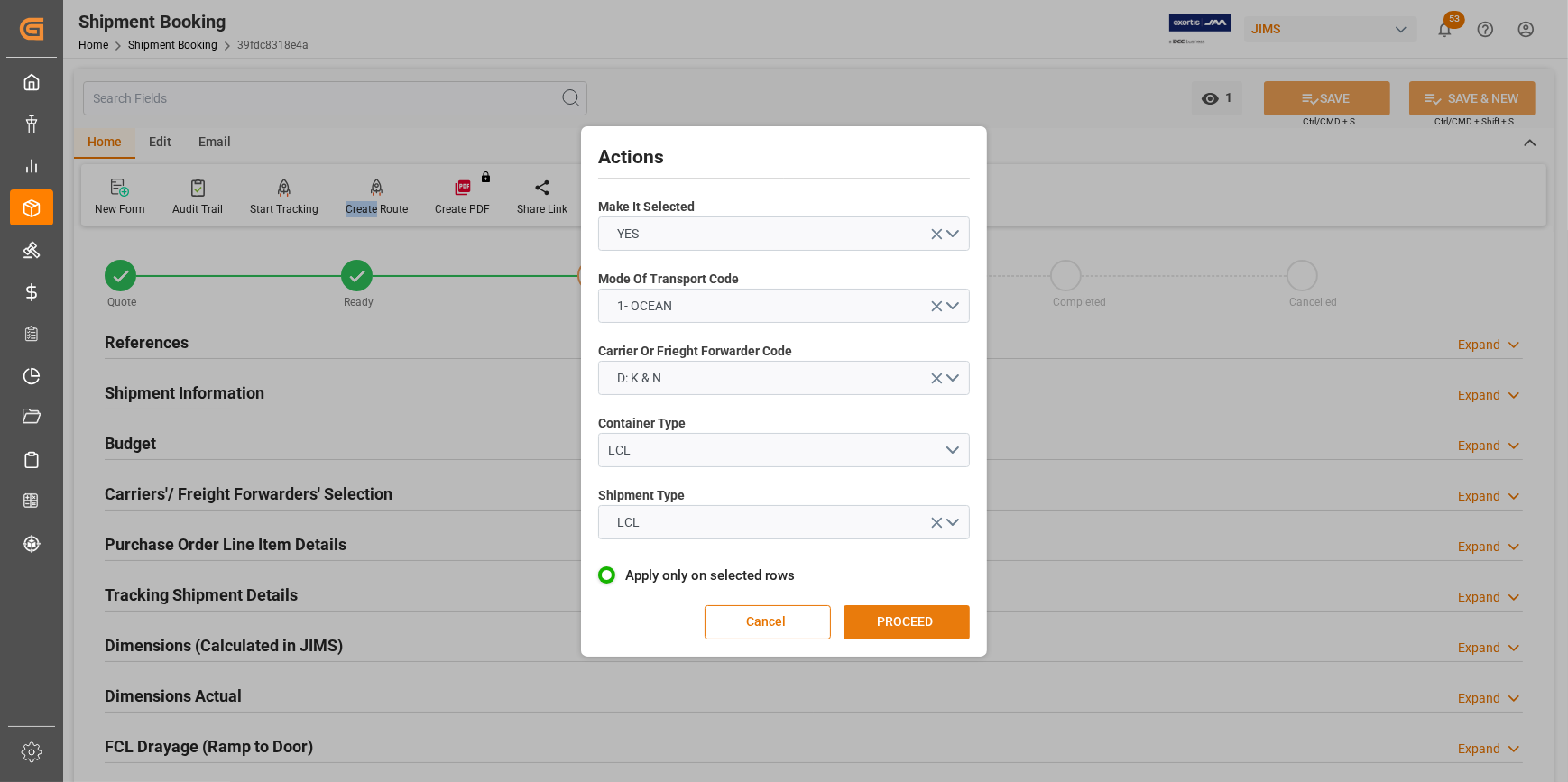
click at [913, 612] on button "PROCEED" at bounding box center [906, 622] width 126 height 34
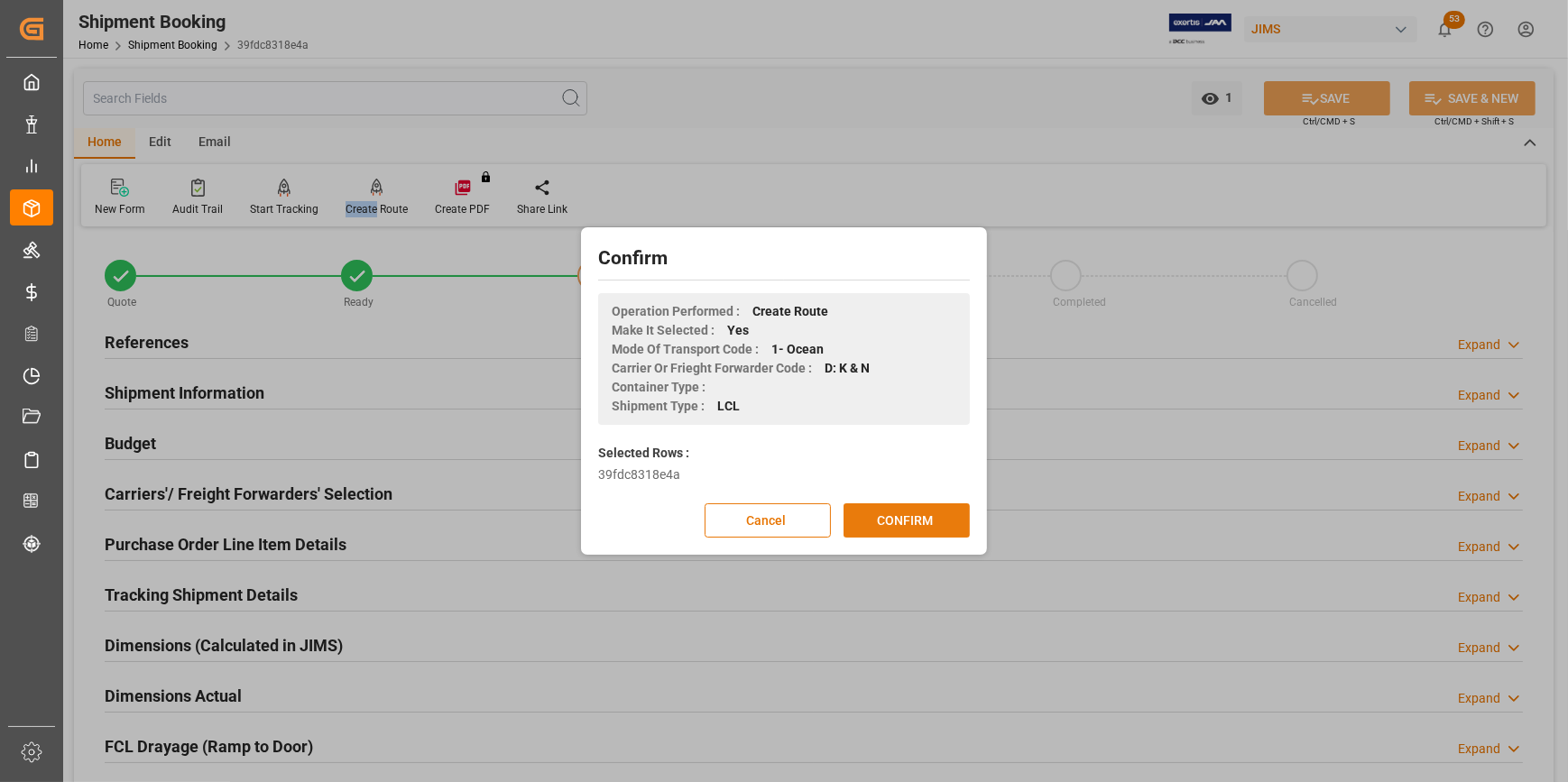
click at [897, 523] on button "CONFIRM" at bounding box center [906, 520] width 126 height 34
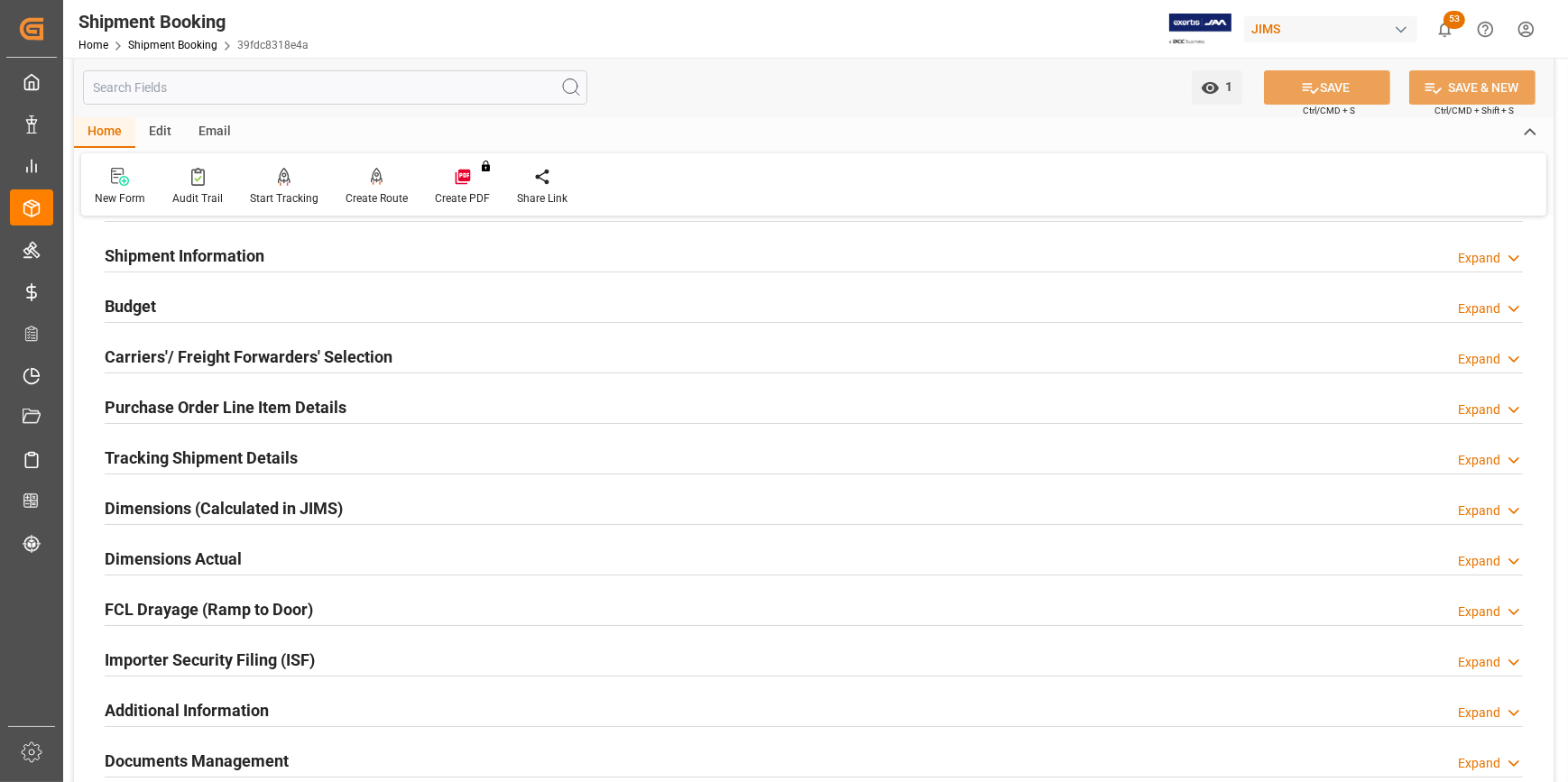
scroll to position [81, 0]
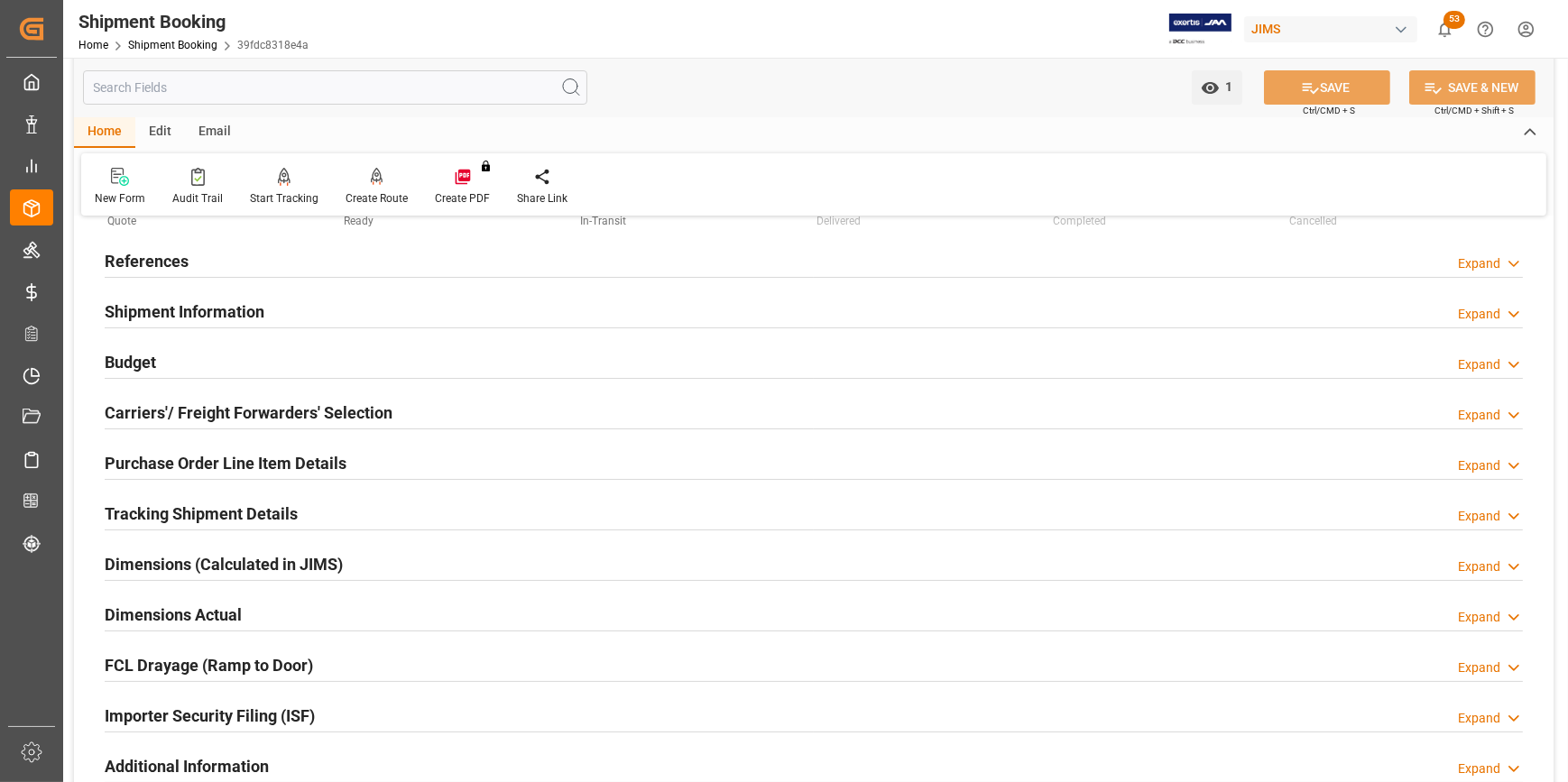
click at [184, 507] on h2 "Tracking Shipment Details" at bounding box center [201, 513] width 193 height 24
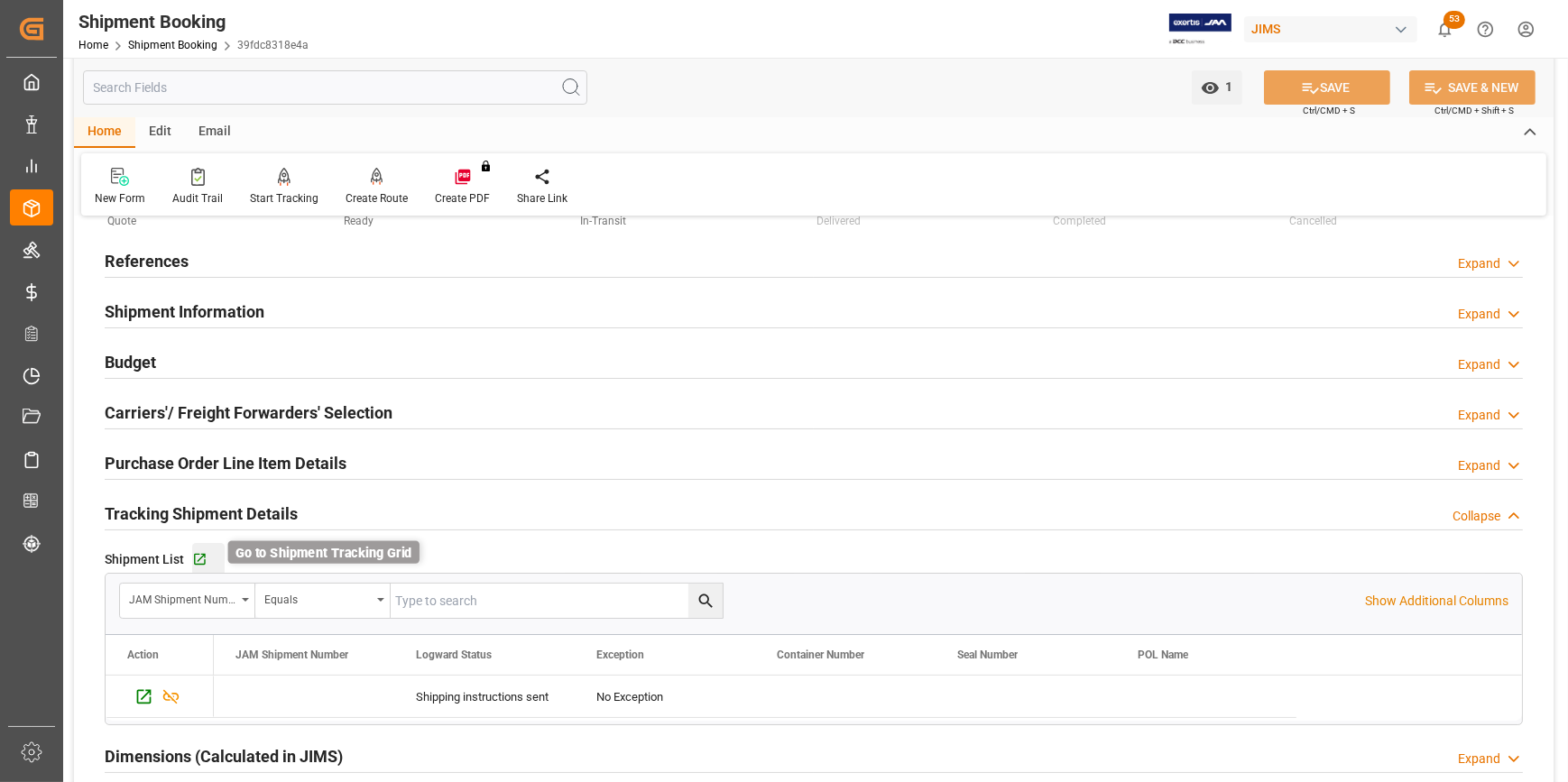
click at [200, 554] on icon "button" at bounding box center [200, 560] width 15 height 15
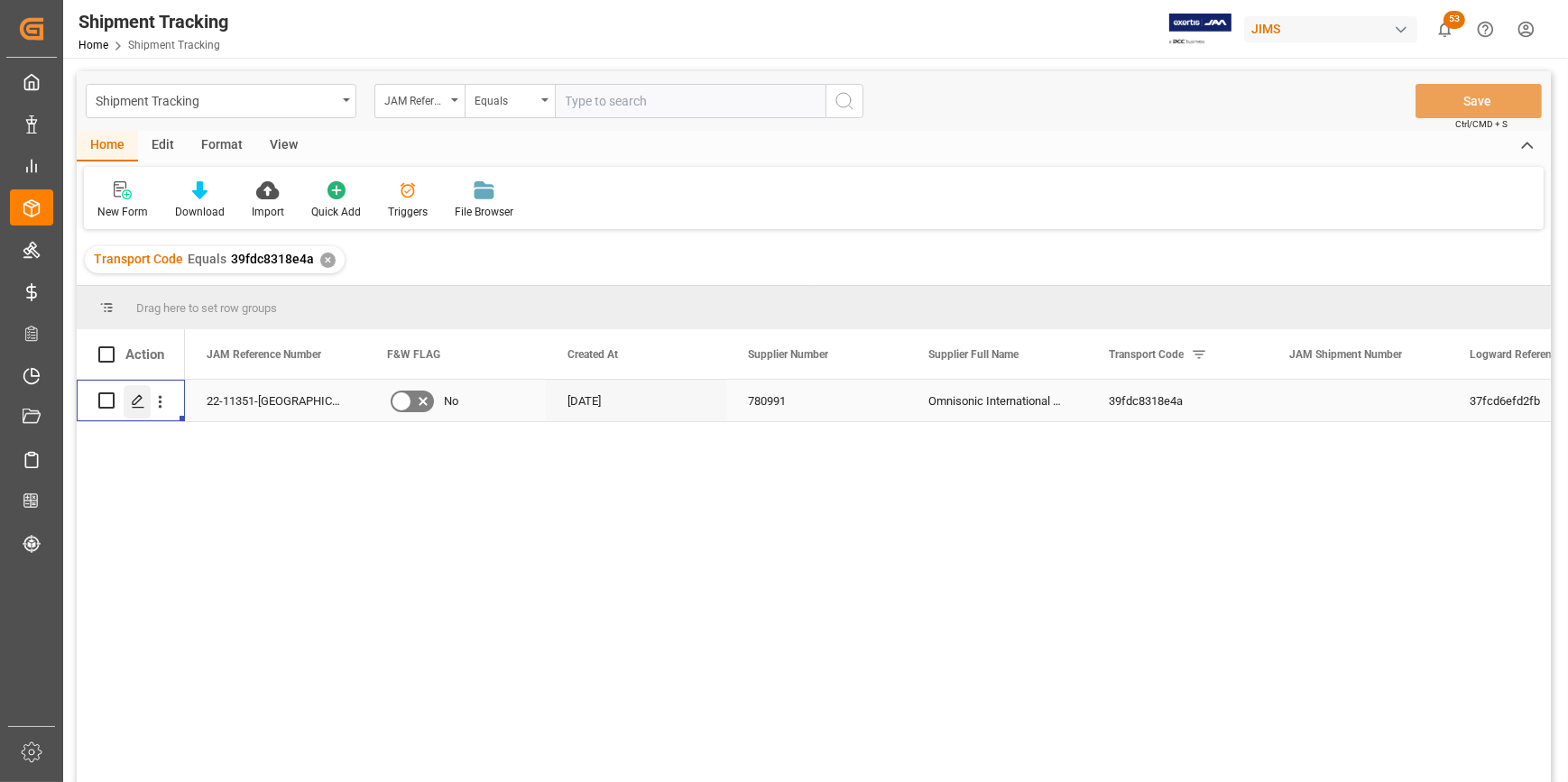
click at [136, 400] on icon "Press SPACE to select this row." at bounding box center [138, 400] width 14 height 14
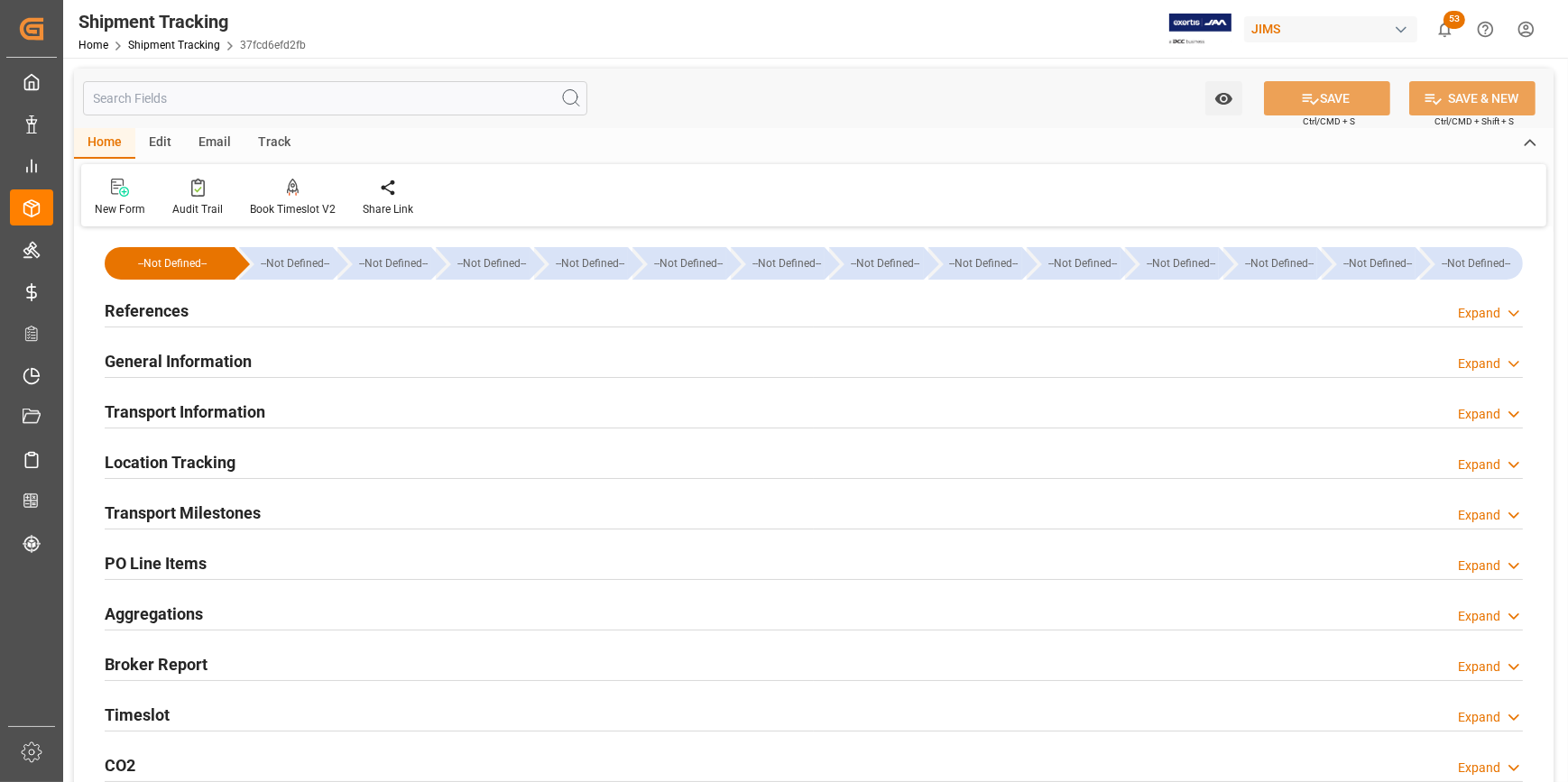
click at [165, 312] on h2 "References" at bounding box center [146, 311] width 84 height 24
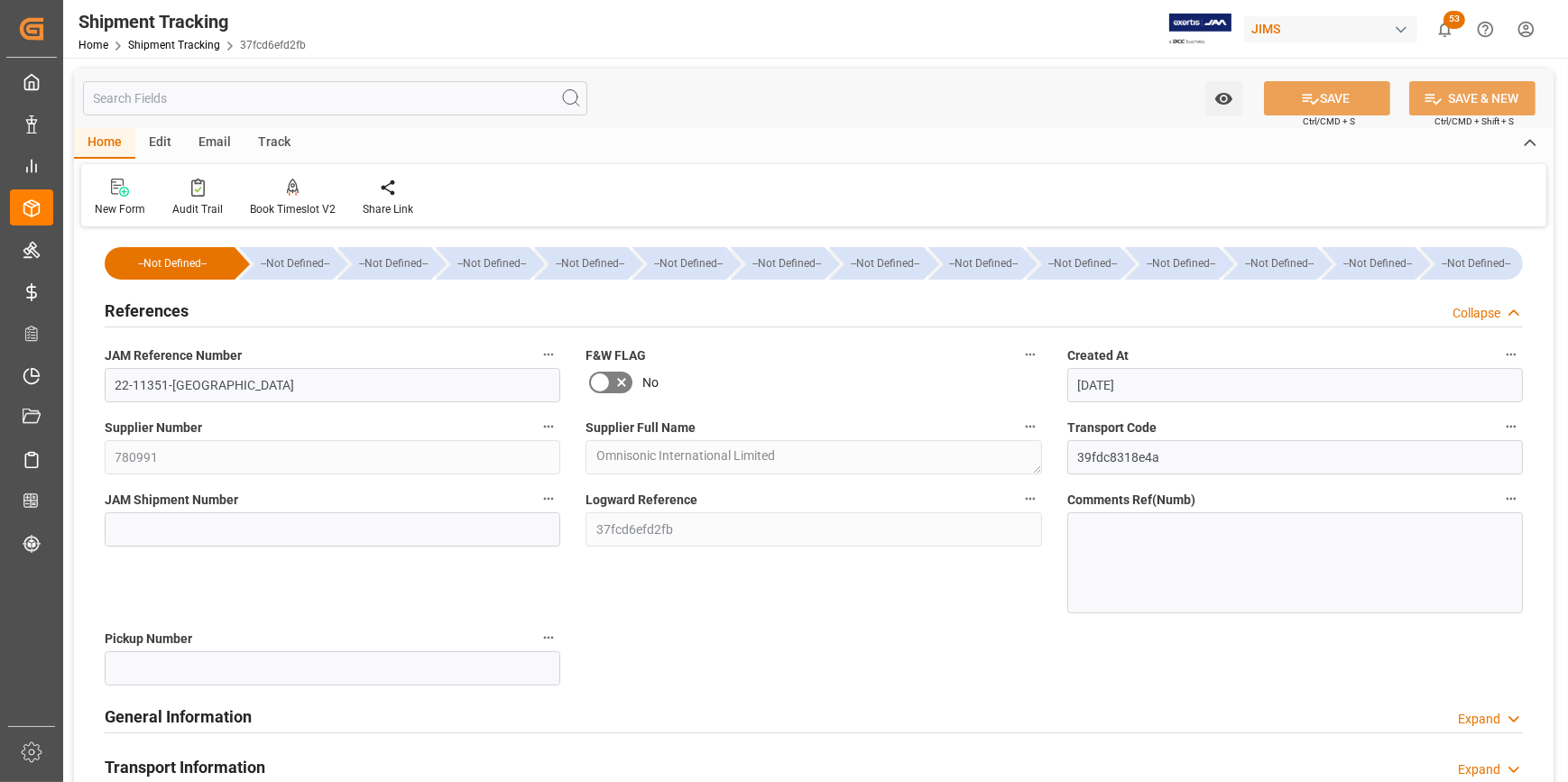
click at [211, 720] on h2 "General Information" at bounding box center [178, 717] width 147 height 24
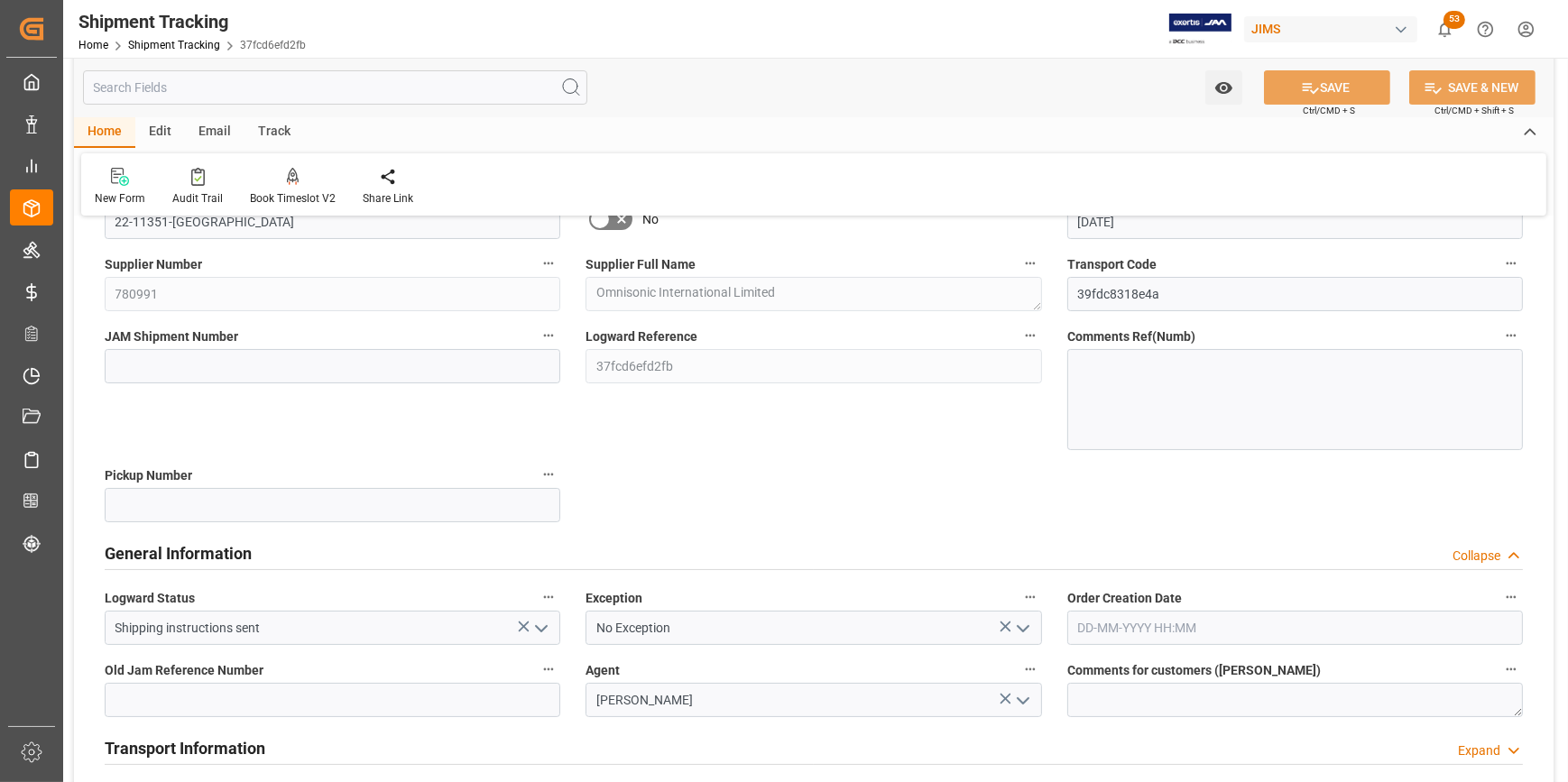
click at [1028, 628] on icon "open menu" at bounding box center [1022, 628] width 22 height 22
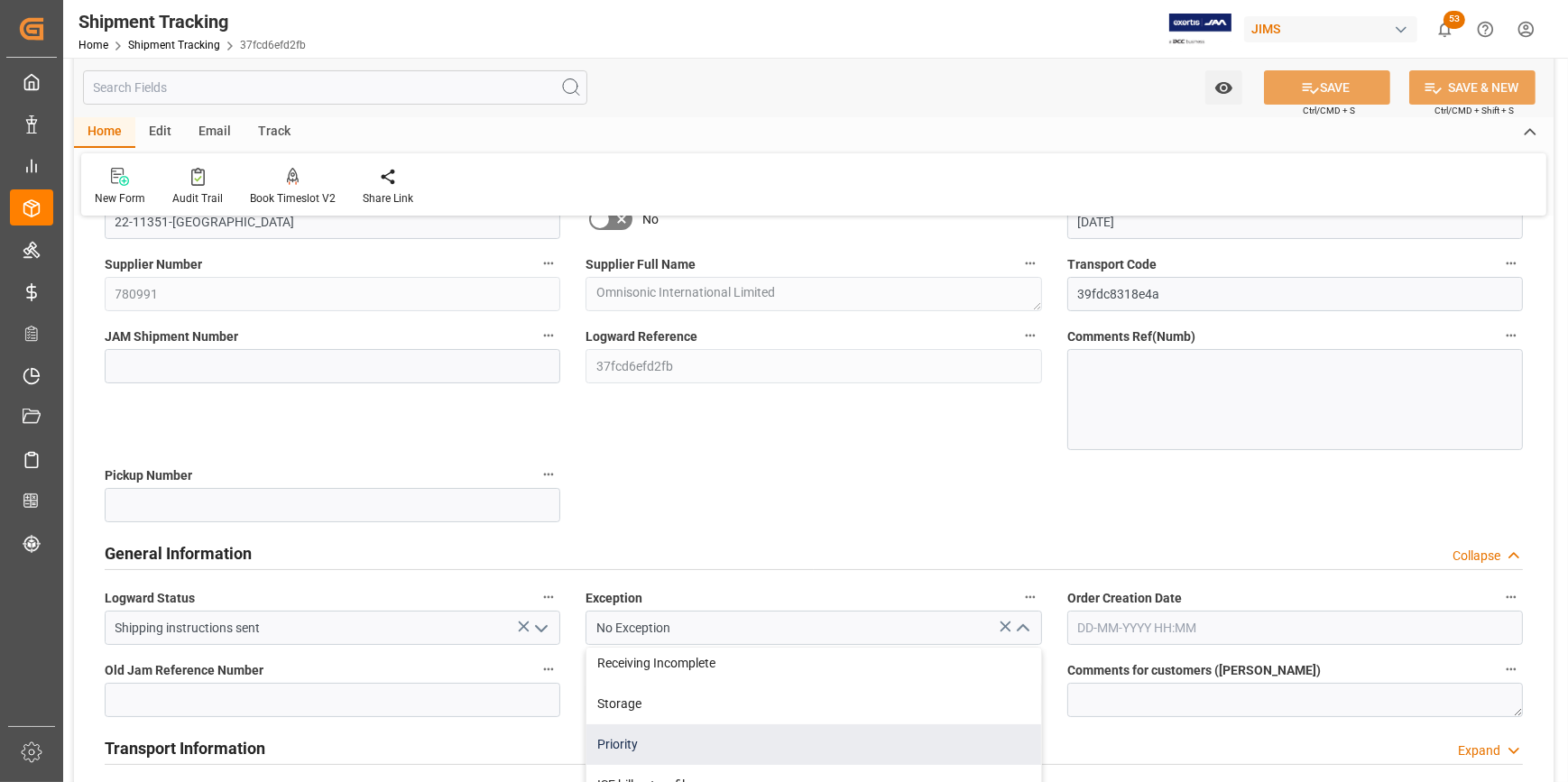
click at [627, 743] on div "Priority" at bounding box center [812, 744] width 453 height 41
type input "Priority"
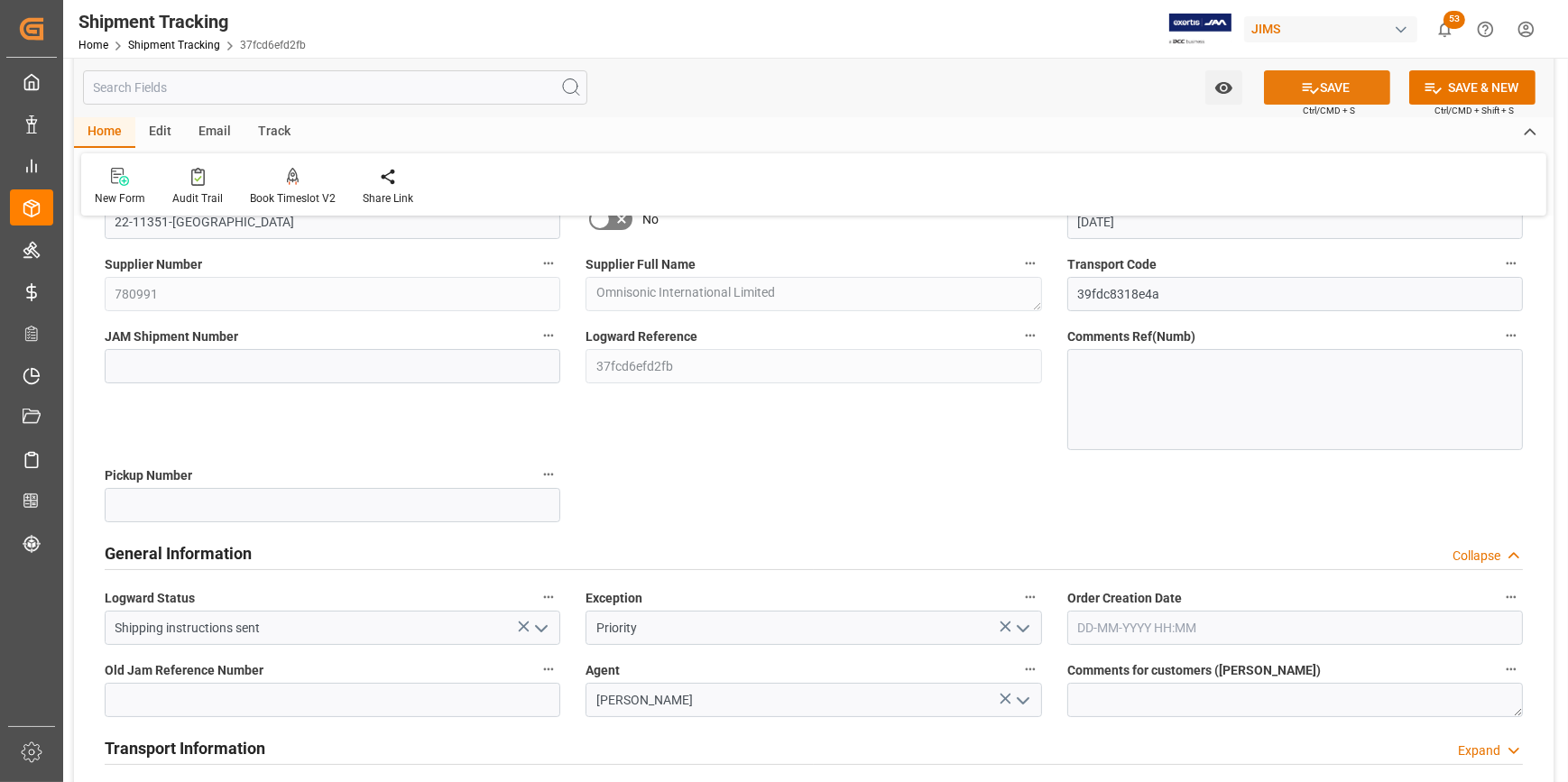
click at [1300, 94] on icon at bounding box center [1310, 88] width 19 height 19
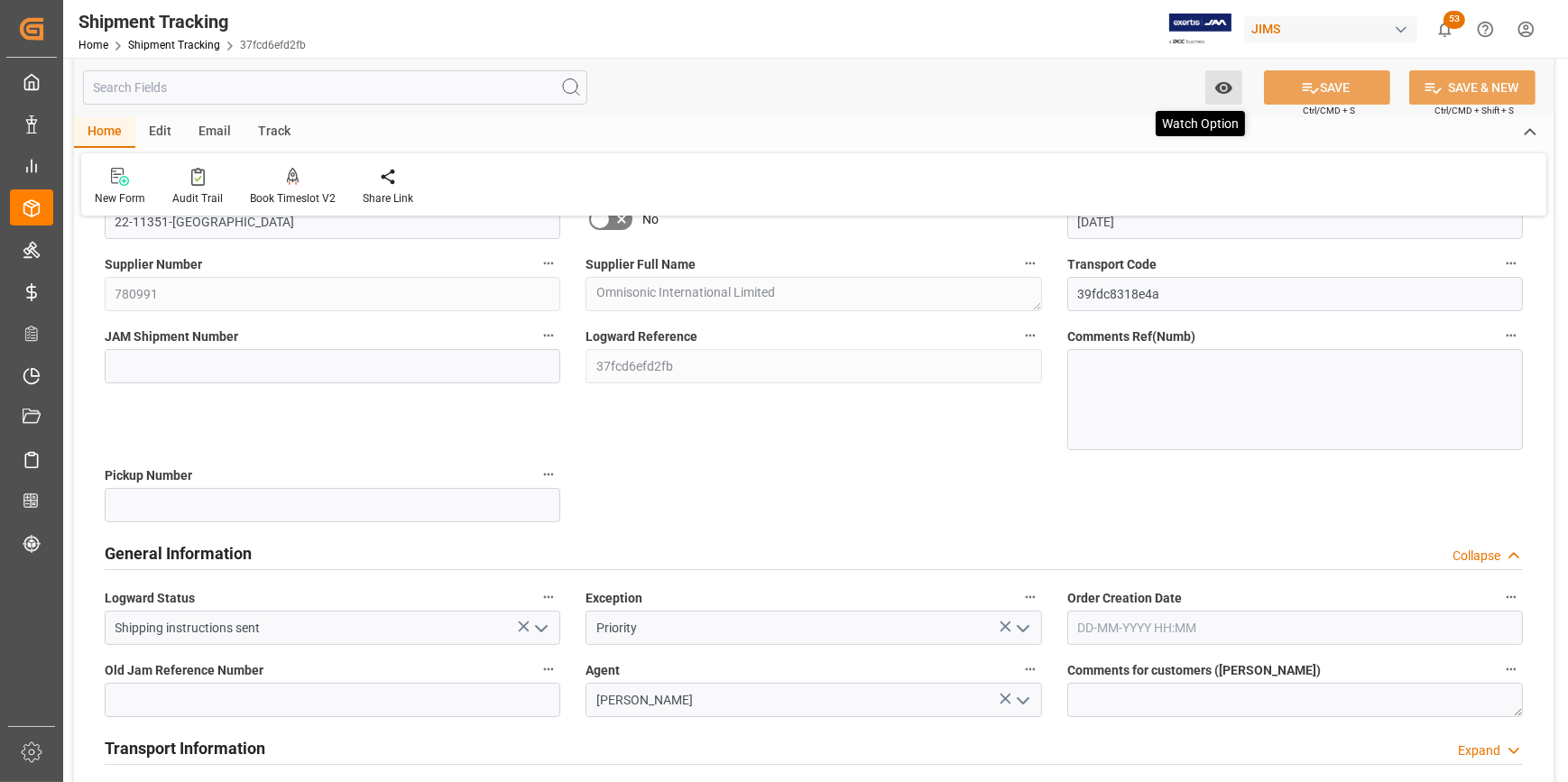
click at [1230, 98] on button "Watch Option" at bounding box center [1223, 88] width 37 height 34
click at [1153, 119] on span "Start Watching" at bounding box center [1148, 127] width 164 height 19
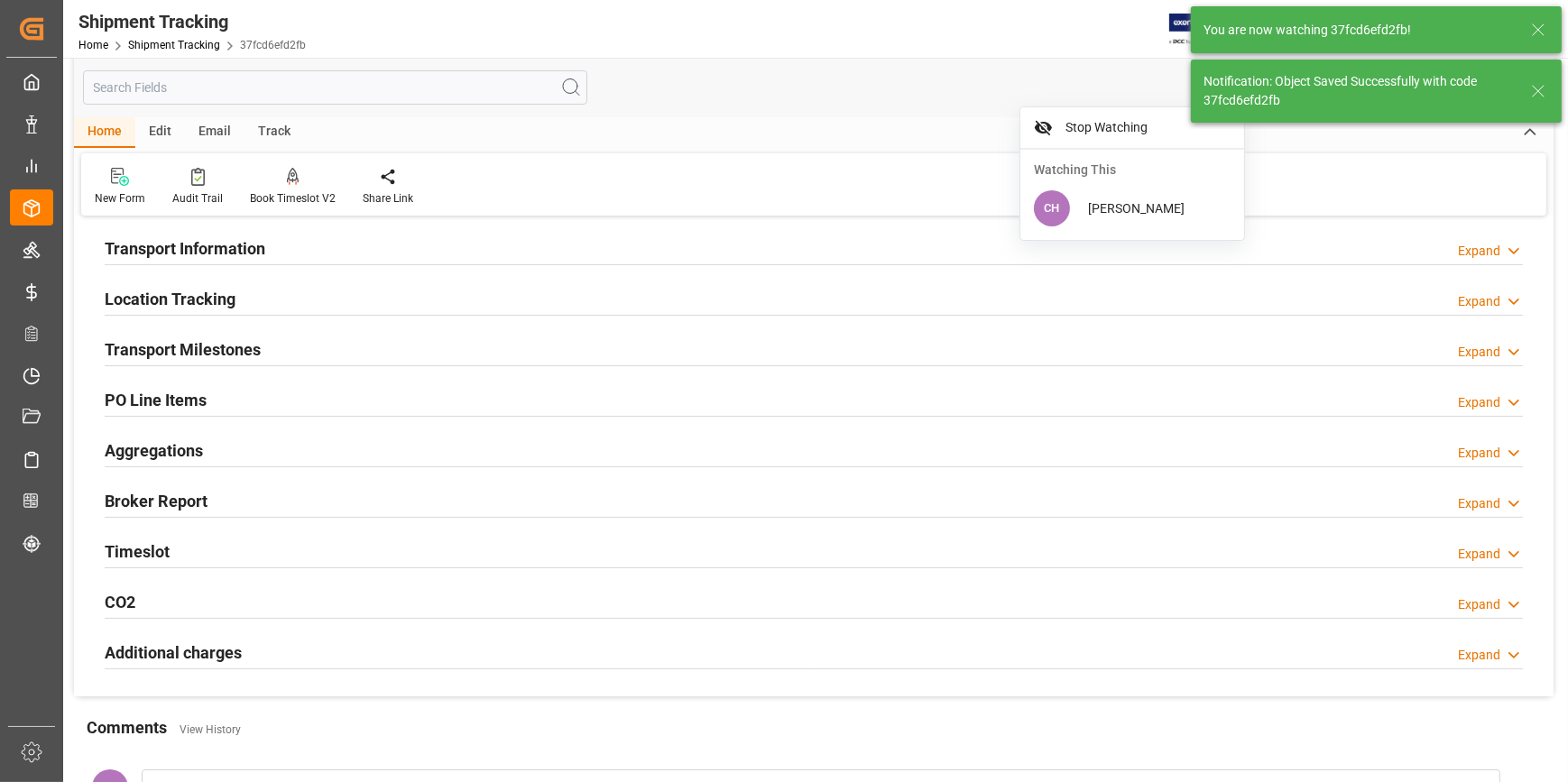
scroll to position [0, 0]
